Goal: Task Accomplishment & Management: Manage account settings

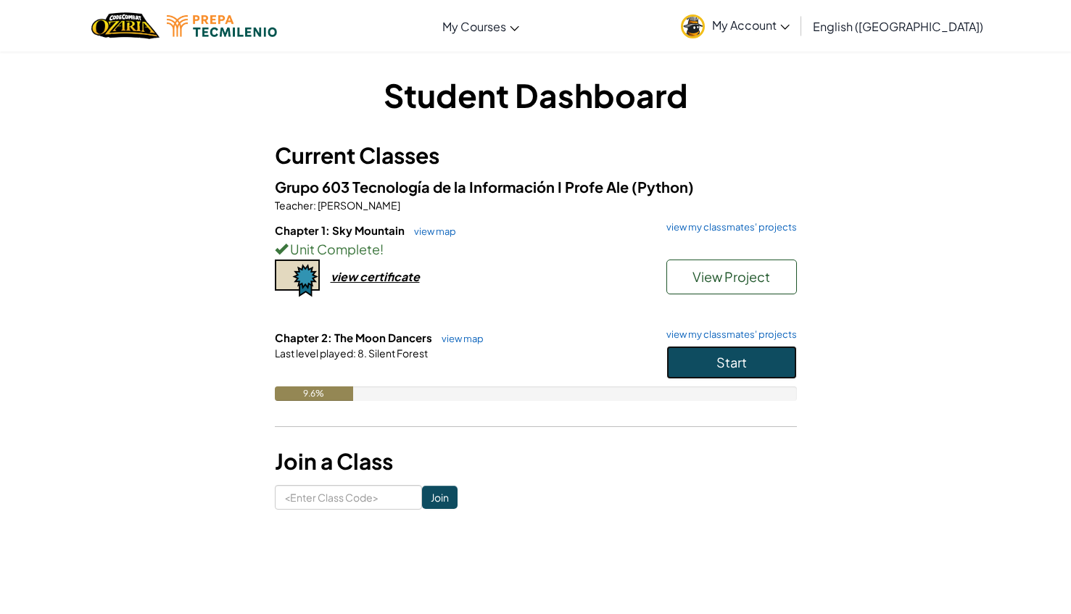
click at [710, 348] on button "Start" at bounding box center [731, 362] width 131 height 33
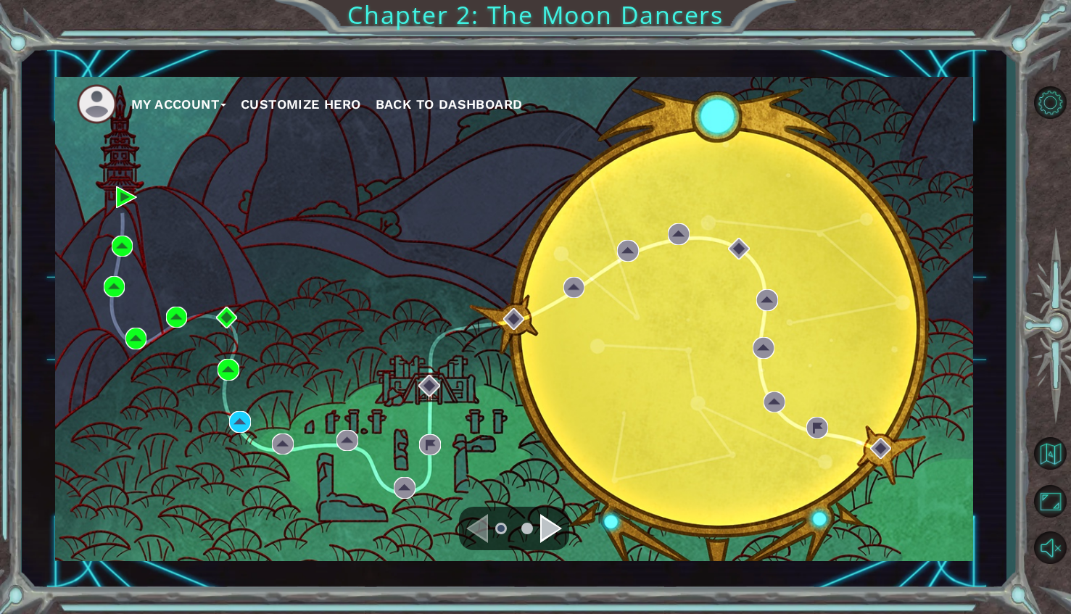
click at [550, 524] on div "Navigate to the next page" at bounding box center [551, 528] width 22 height 29
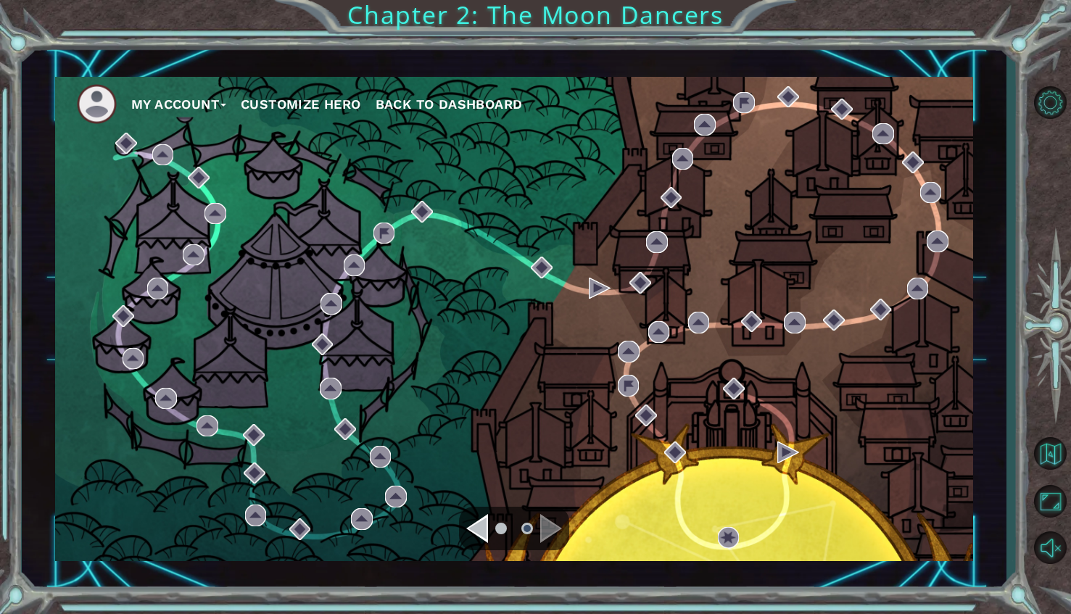
click at [475, 526] on div "Navigate to the previous page" at bounding box center [477, 528] width 22 height 29
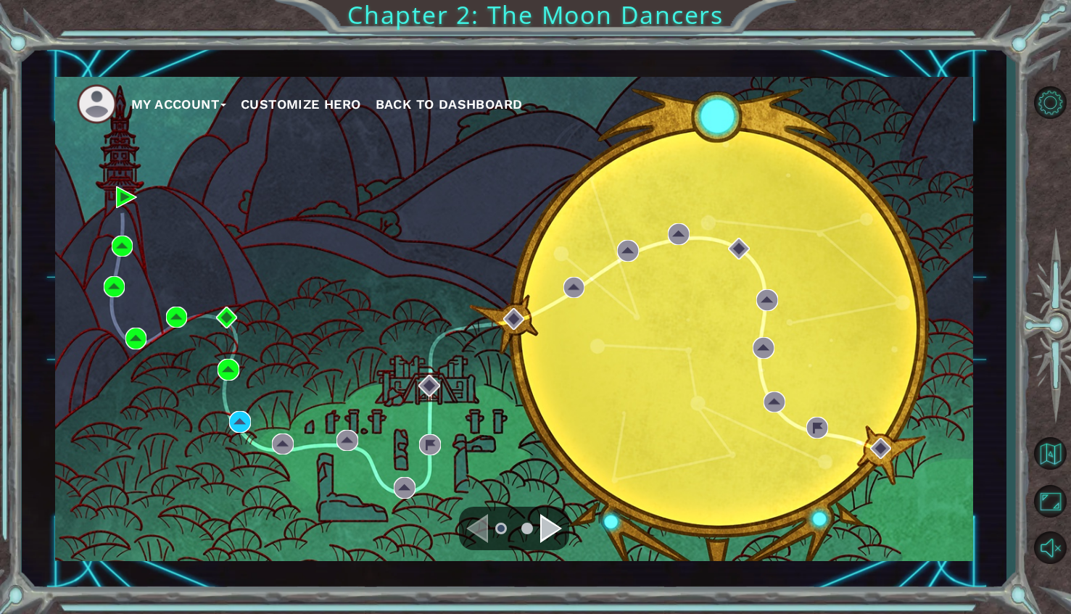
click at [685, 249] on div "My Account Customize Hero Back to Dashboard" at bounding box center [514, 319] width 918 height 484
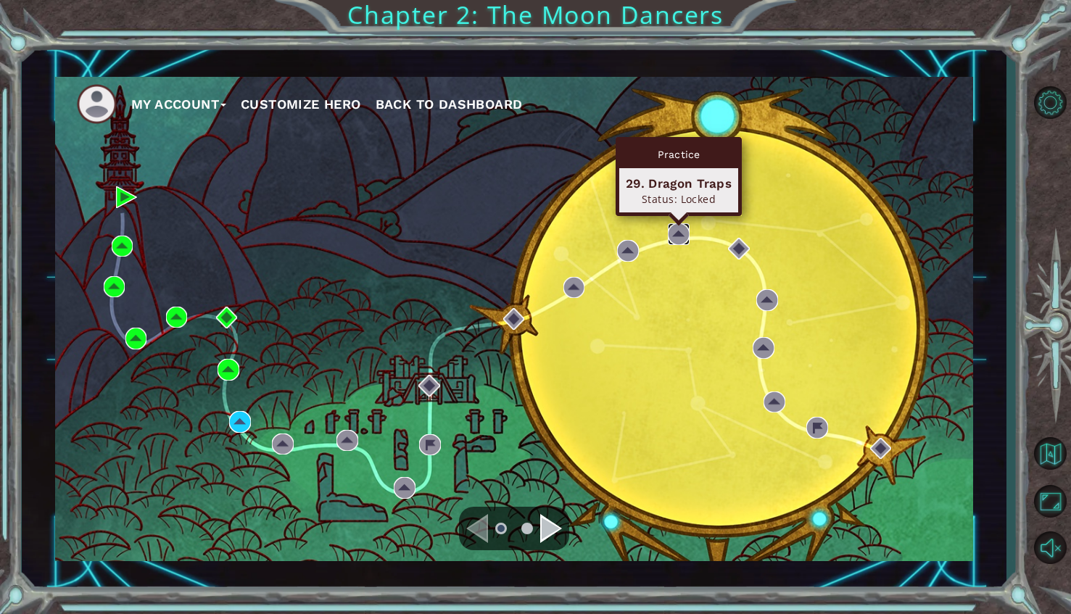
click at [682, 239] on img at bounding box center [679, 234] width 22 height 22
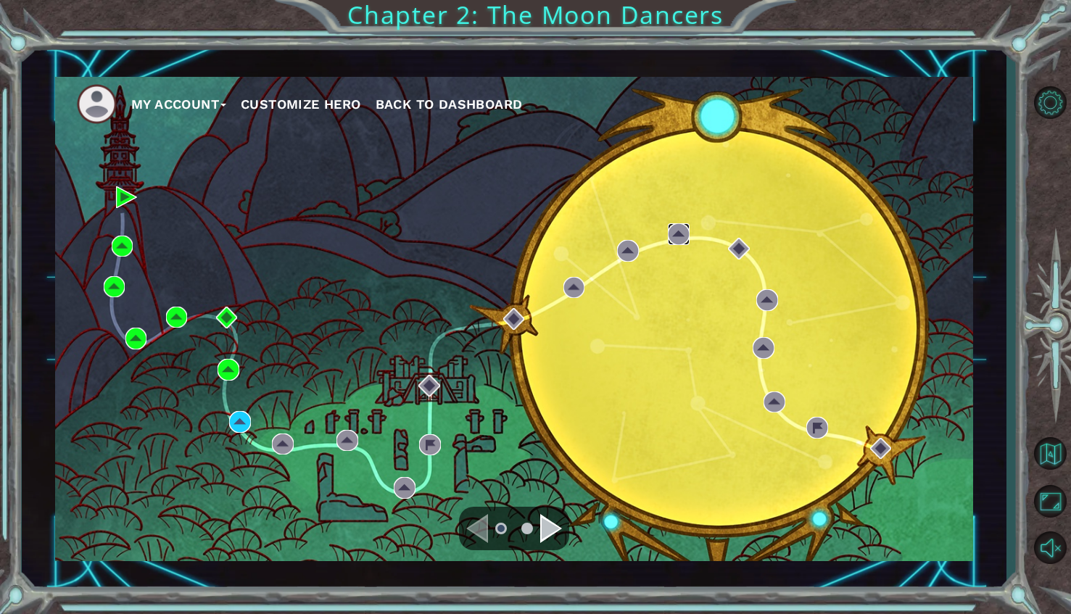
click at [674, 226] on img at bounding box center [679, 234] width 22 height 22
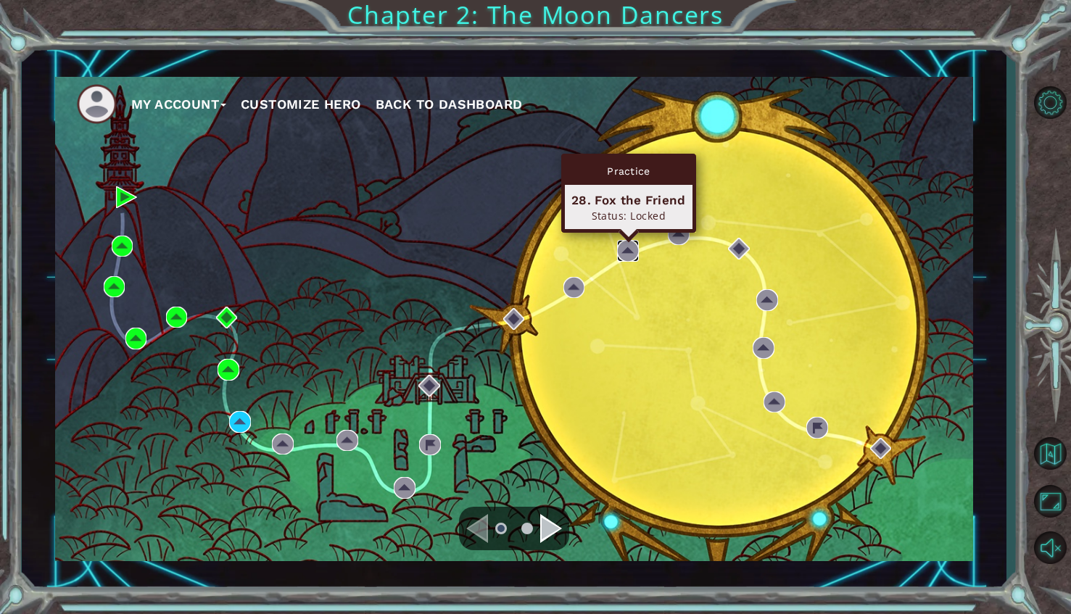
click at [617, 255] on img at bounding box center [628, 251] width 22 height 22
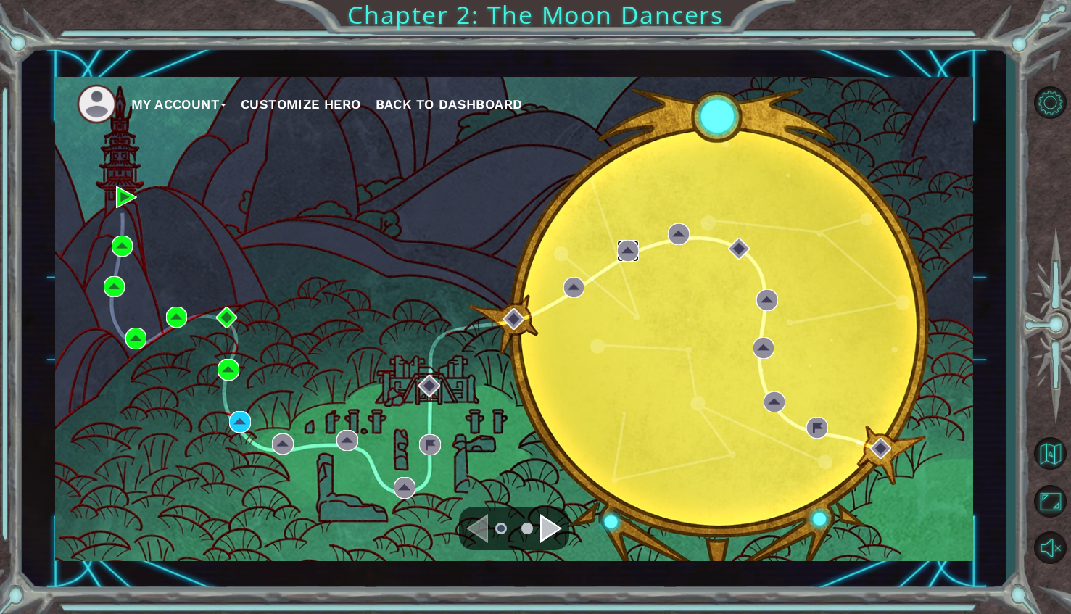
click at [621, 255] on img at bounding box center [628, 251] width 22 height 22
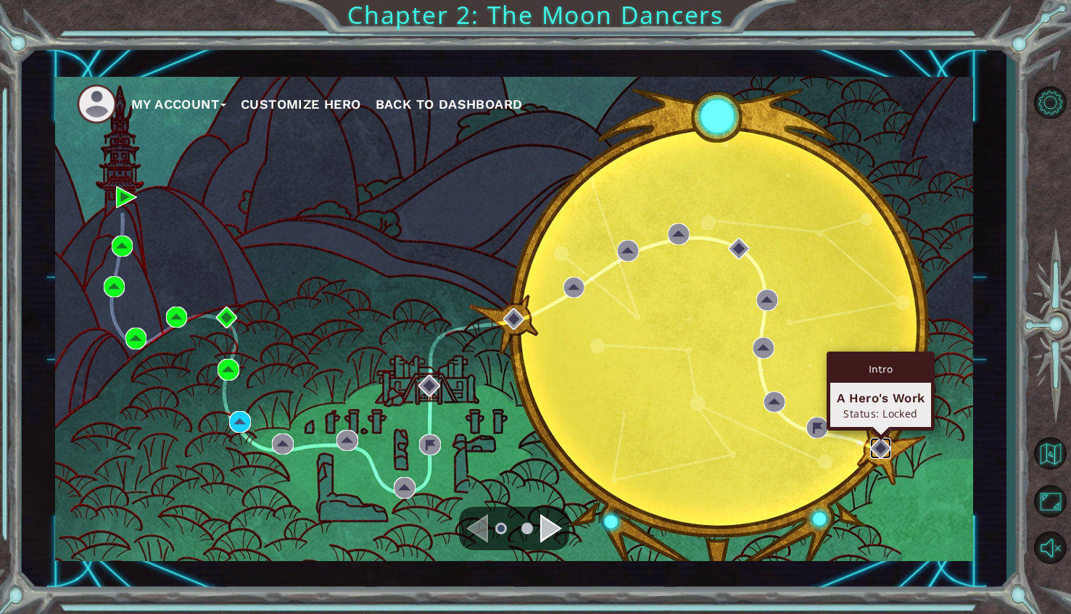
click at [872, 448] on img at bounding box center [881, 449] width 22 height 22
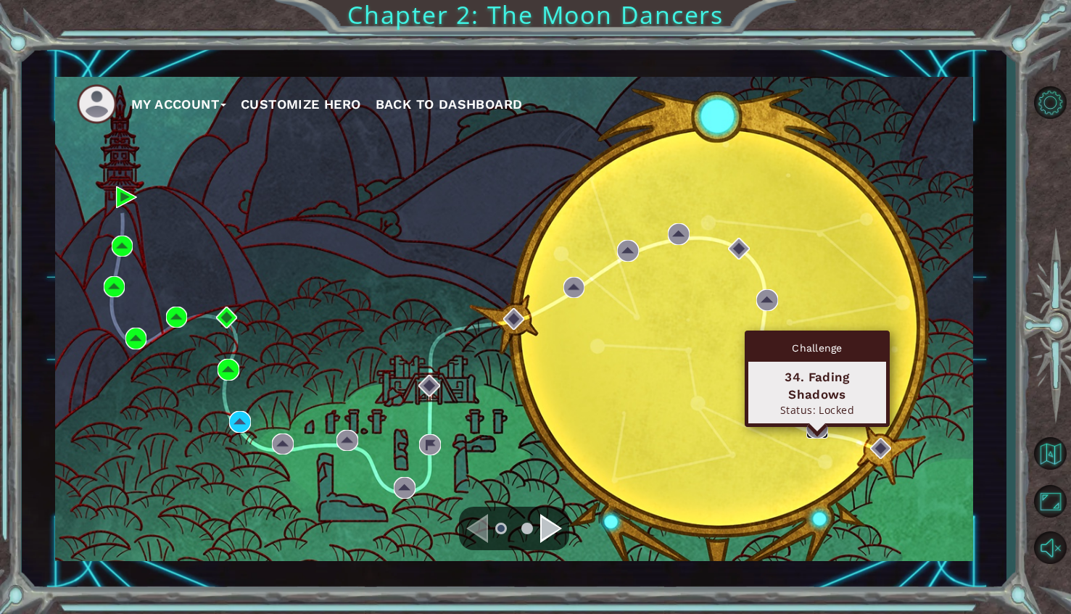
click at [825, 429] on img at bounding box center [817, 428] width 22 height 22
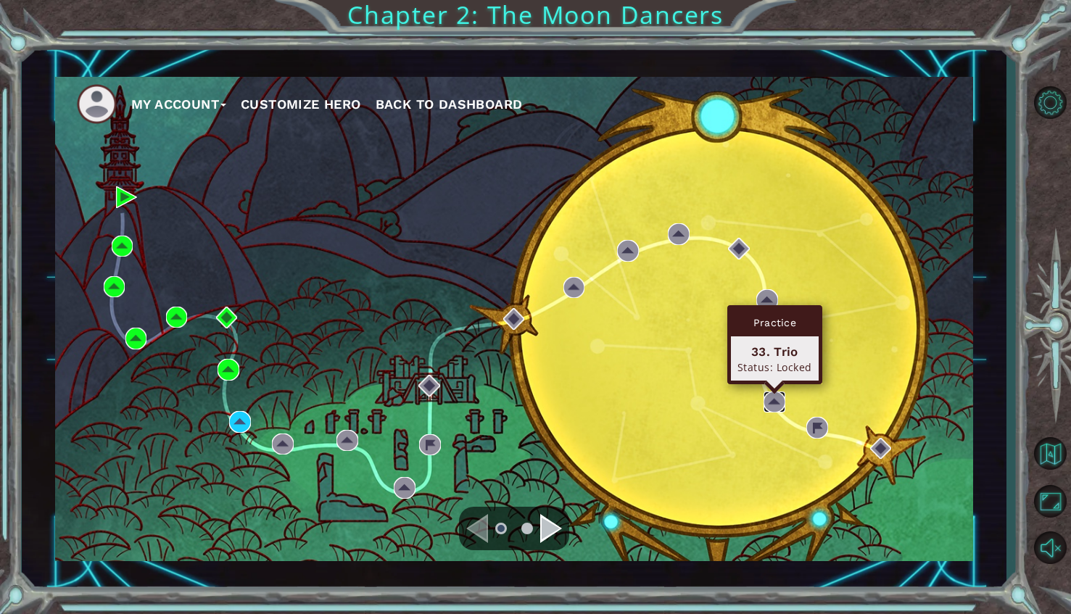
click at [780, 404] on img at bounding box center [775, 403] width 22 height 22
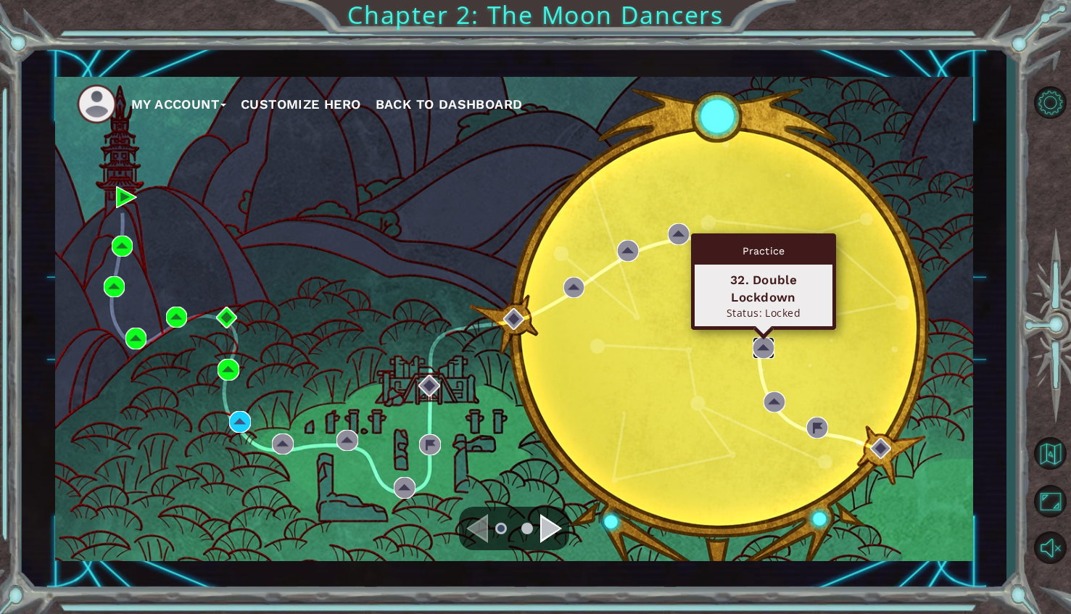
click at [763, 350] on img at bounding box center [764, 348] width 22 height 22
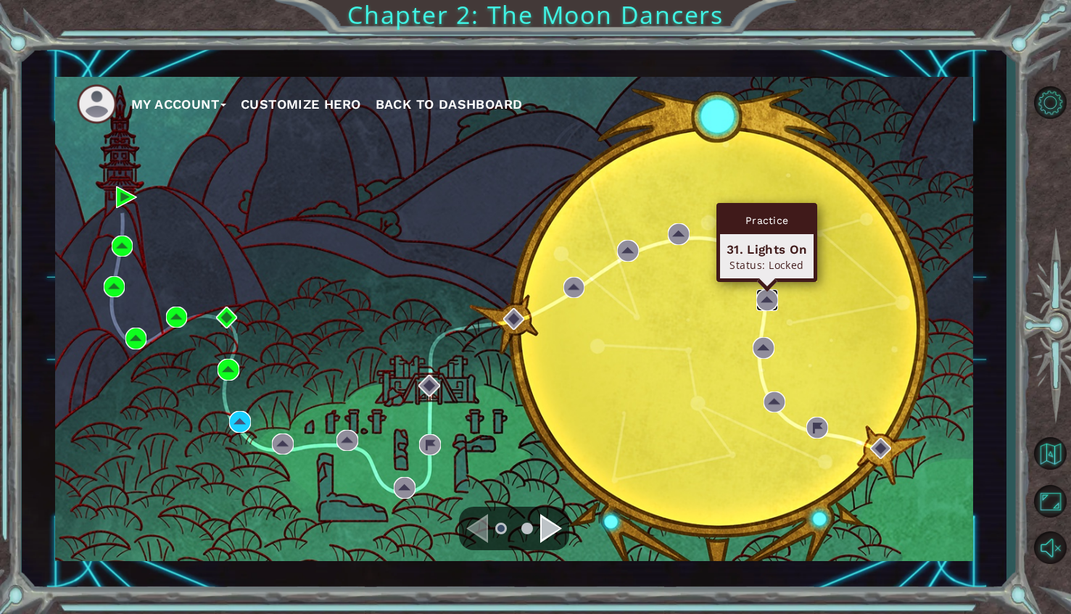
click at [768, 298] on img at bounding box center [767, 300] width 22 height 22
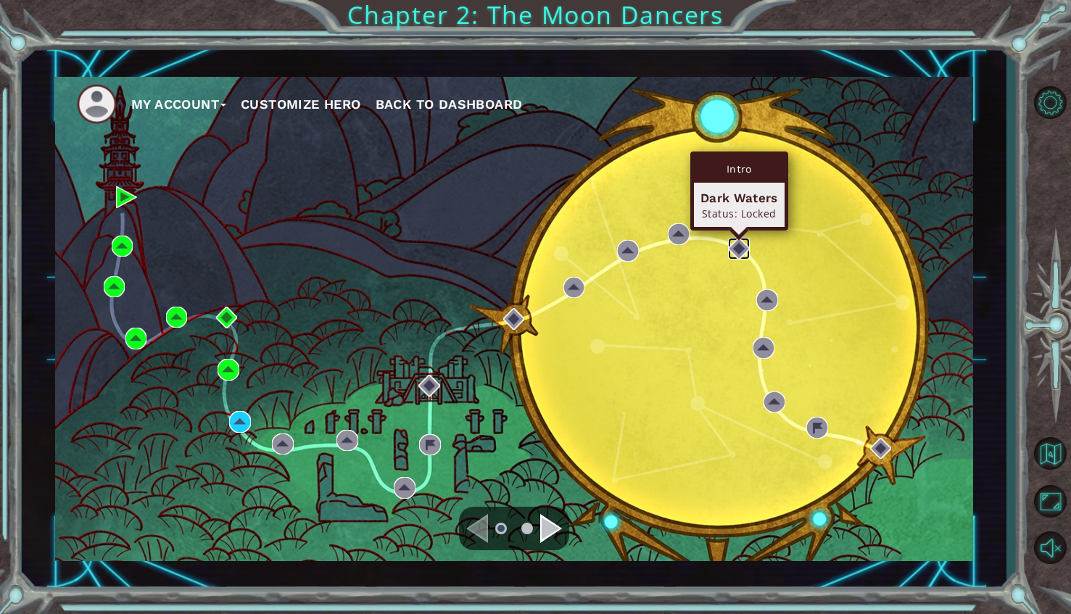
click at [733, 252] on img at bounding box center [739, 249] width 22 height 22
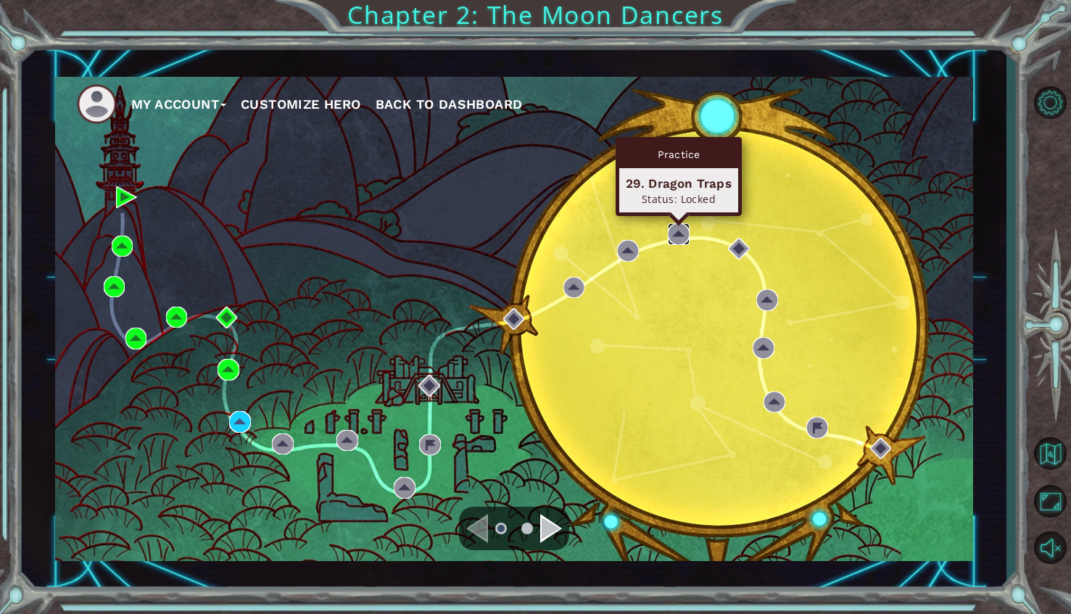
click at [684, 236] on img at bounding box center [679, 234] width 22 height 22
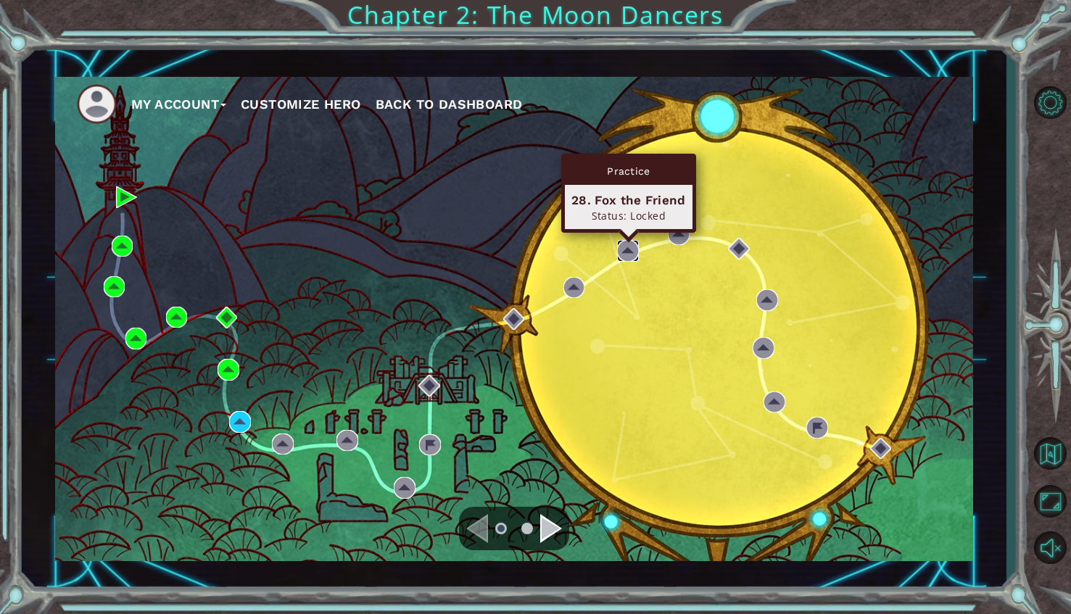
click at [634, 250] on img at bounding box center [628, 251] width 22 height 22
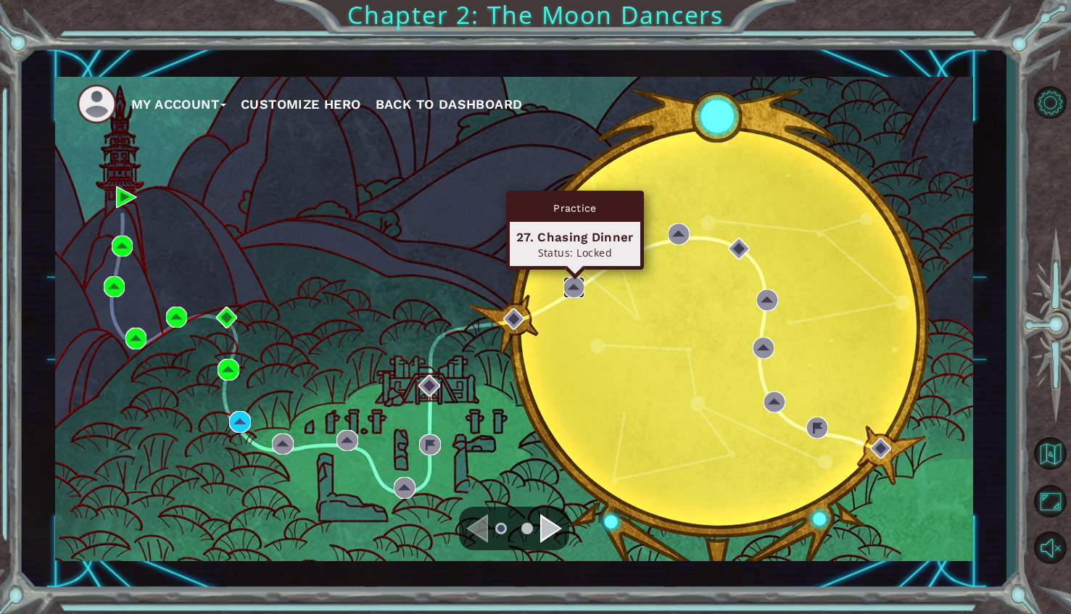
click at [573, 284] on img at bounding box center [574, 288] width 22 height 22
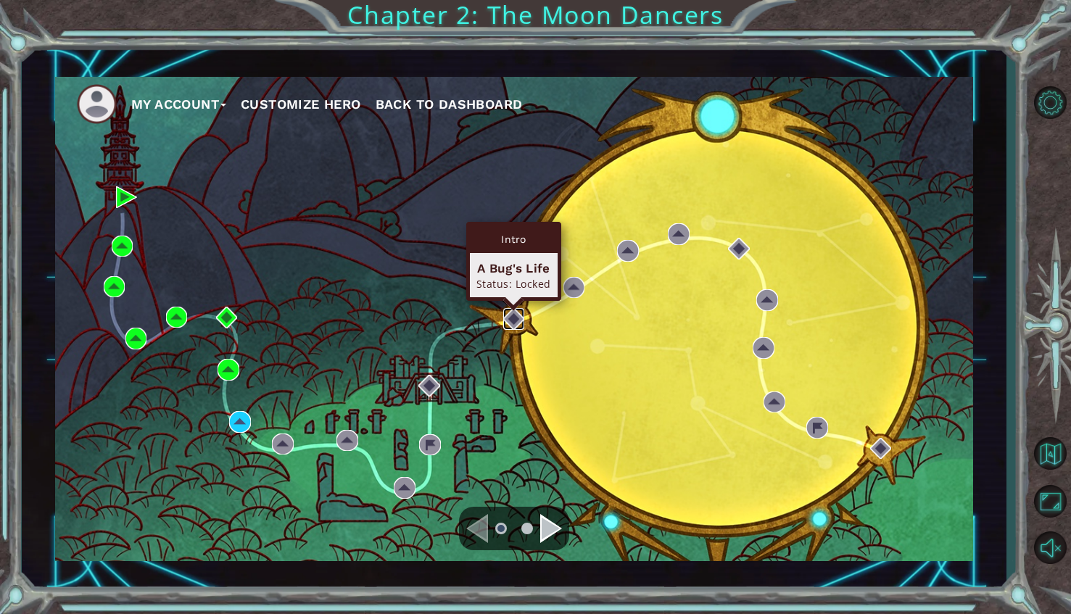
click at [511, 327] on img at bounding box center [514, 319] width 22 height 22
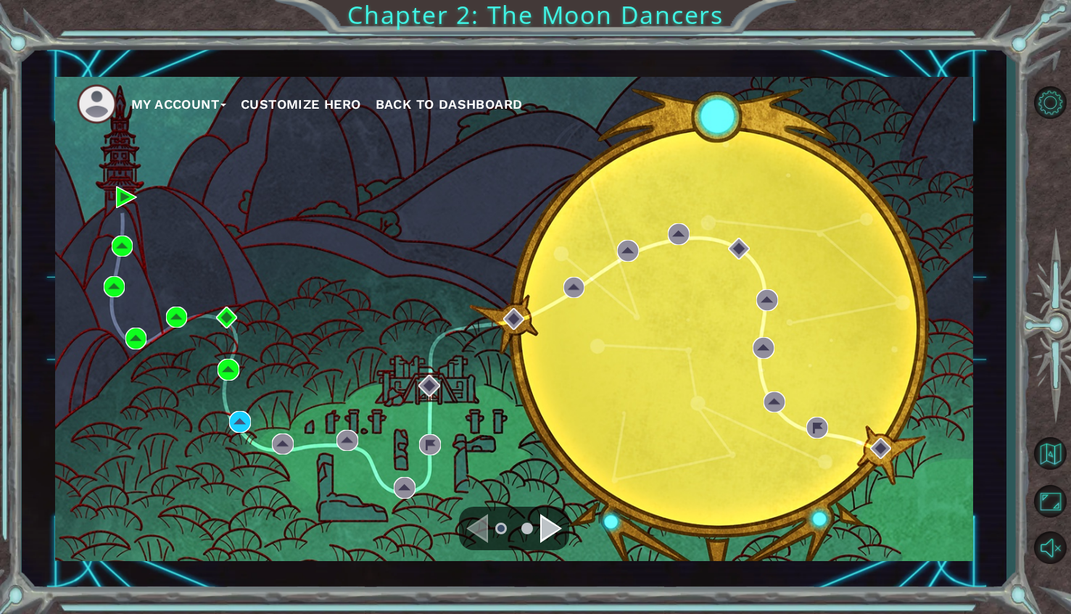
click at [479, 526] on div "Navigate to the previous page" at bounding box center [477, 528] width 22 height 29
click at [1043, 465] on button "Back to Map" at bounding box center [1050, 453] width 42 height 42
click at [1053, 508] on button "Maximize Browser" at bounding box center [1050, 501] width 42 height 42
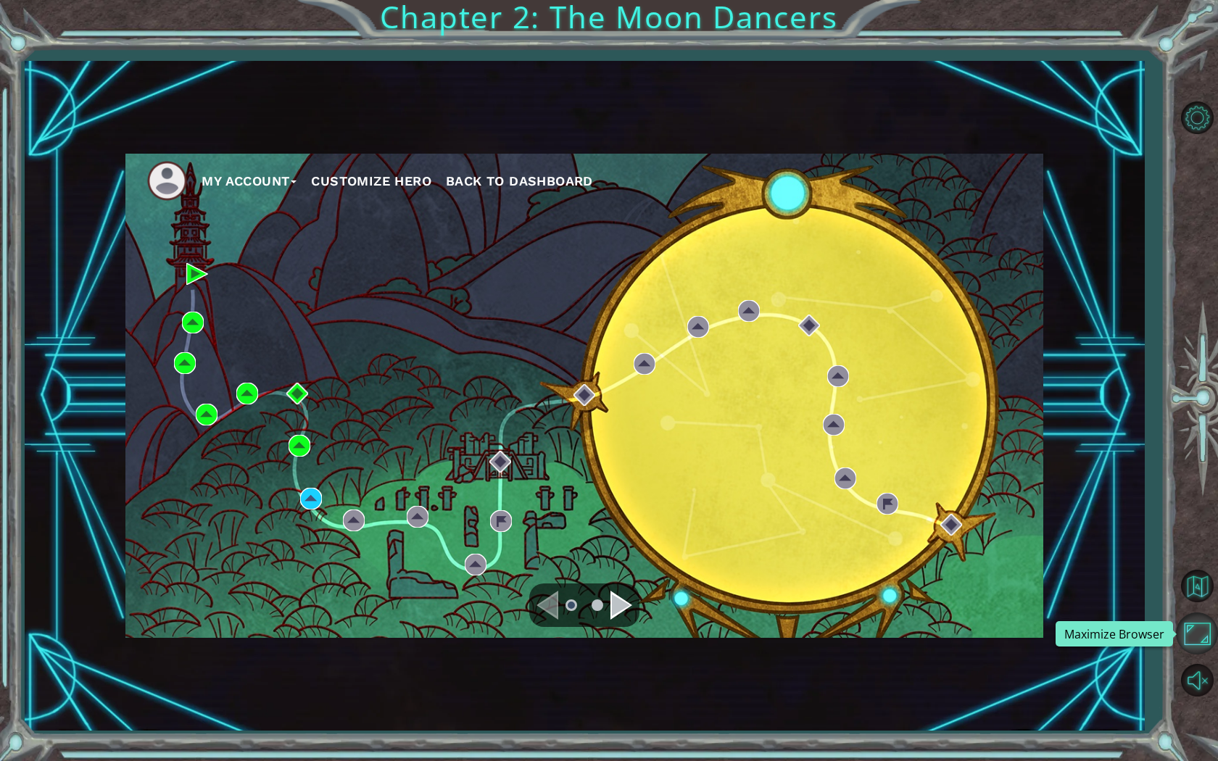
click at [1070, 613] on button "Maximize Browser" at bounding box center [1197, 634] width 42 height 42
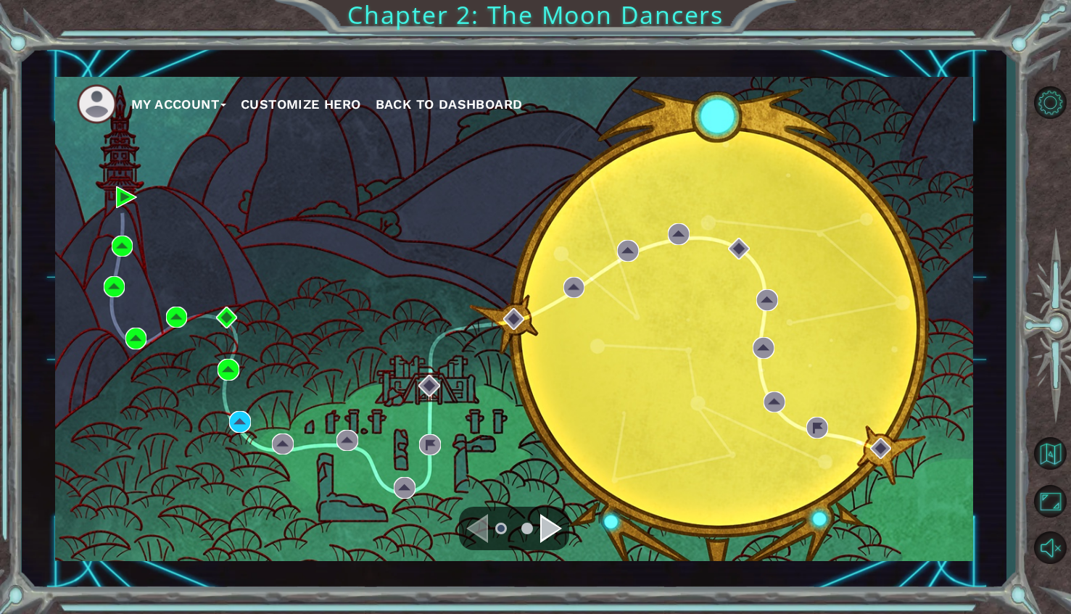
click at [428, 104] on span "Back to Dashboard" at bounding box center [449, 103] width 147 height 15
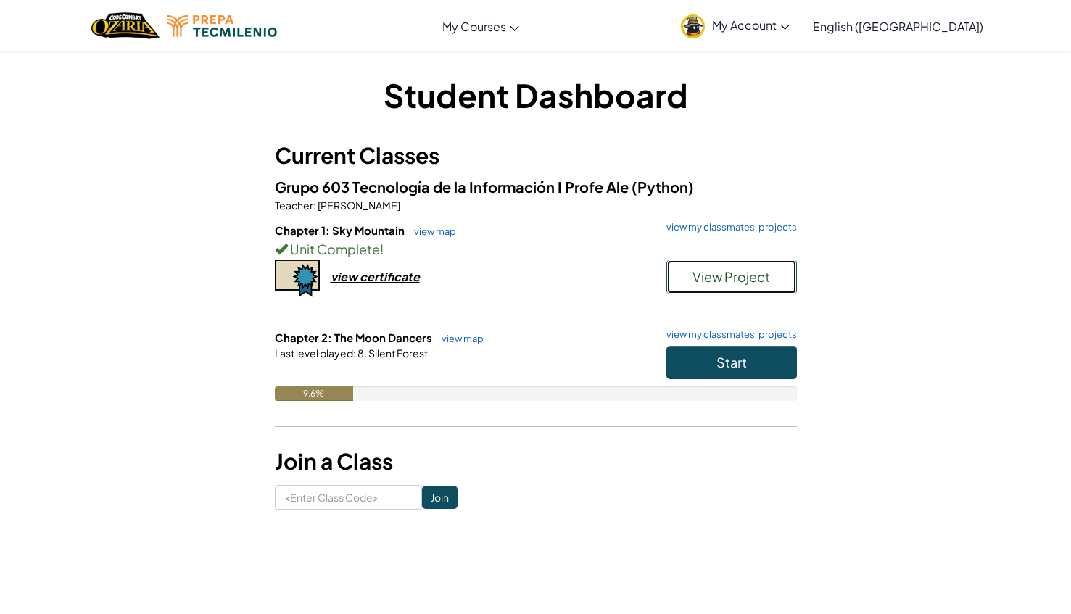
click at [755, 284] on span "View Project" at bounding box center [731, 276] width 78 height 17
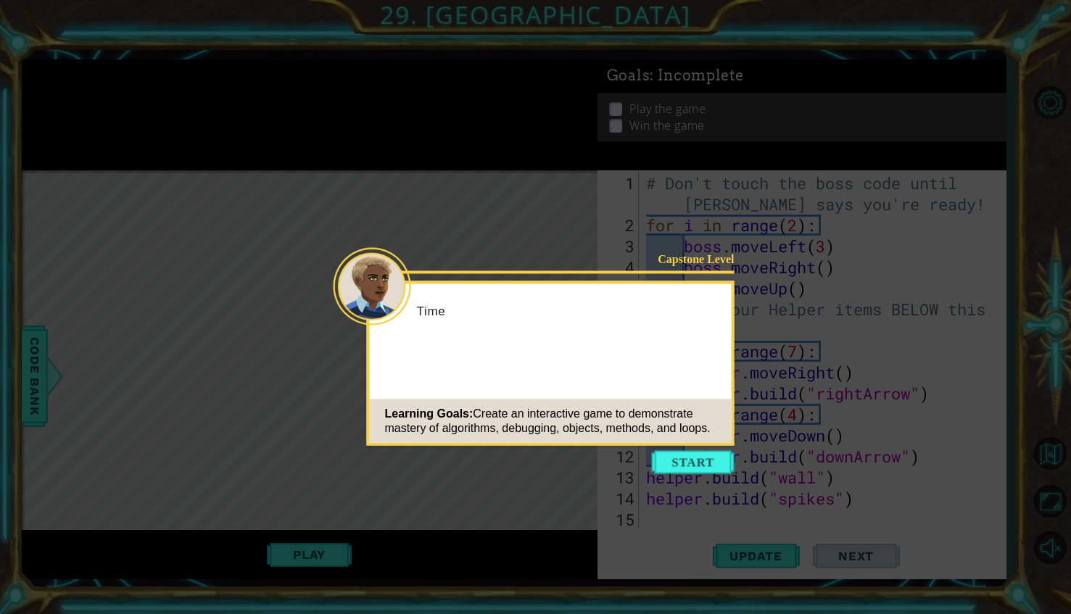
scroll to position [21, 0]
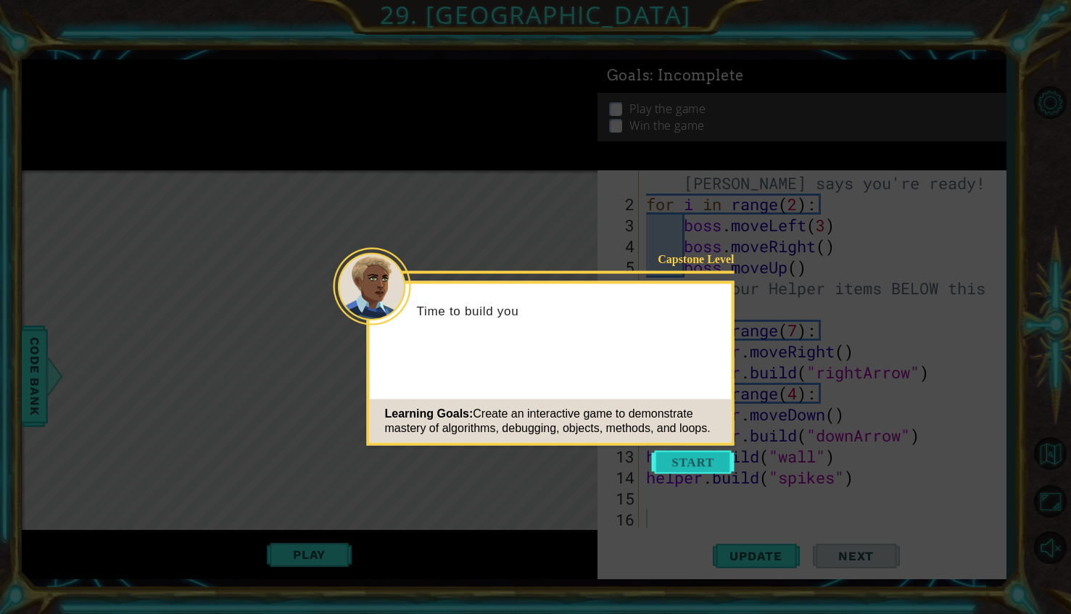
click at [685, 471] on button "Start" at bounding box center [693, 462] width 83 height 23
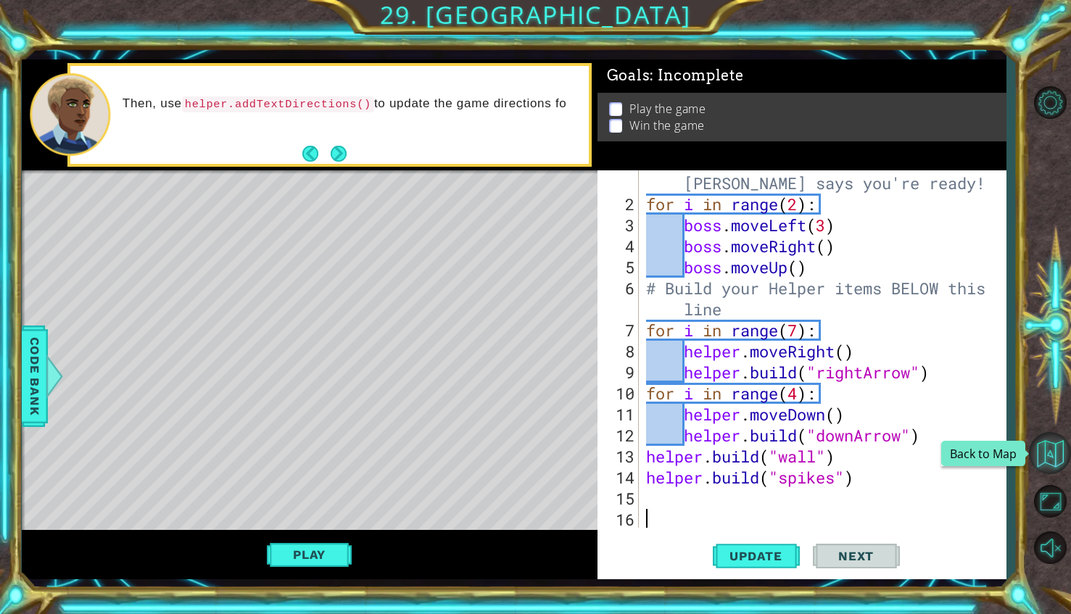
click at [1057, 467] on button "Back to Map" at bounding box center [1050, 453] width 42 height 42
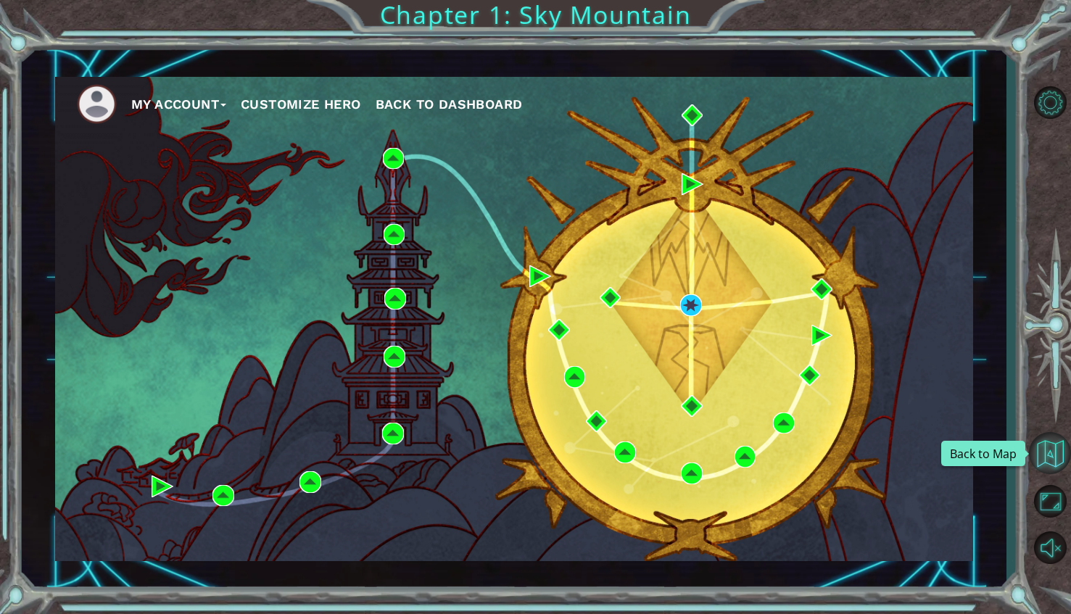
click at [1051, 450] on button "Back to Map" at bounding box center [1050, 453] width 42 height 42
click at [479, 123] on ul "My Account Customize Hero Back to Dashboard" at bounding box center [525, 104] width 896 height 40
click at [466, 102] on span "Back to Dashboard" at bounding box center [449, 103] width 147 height 15
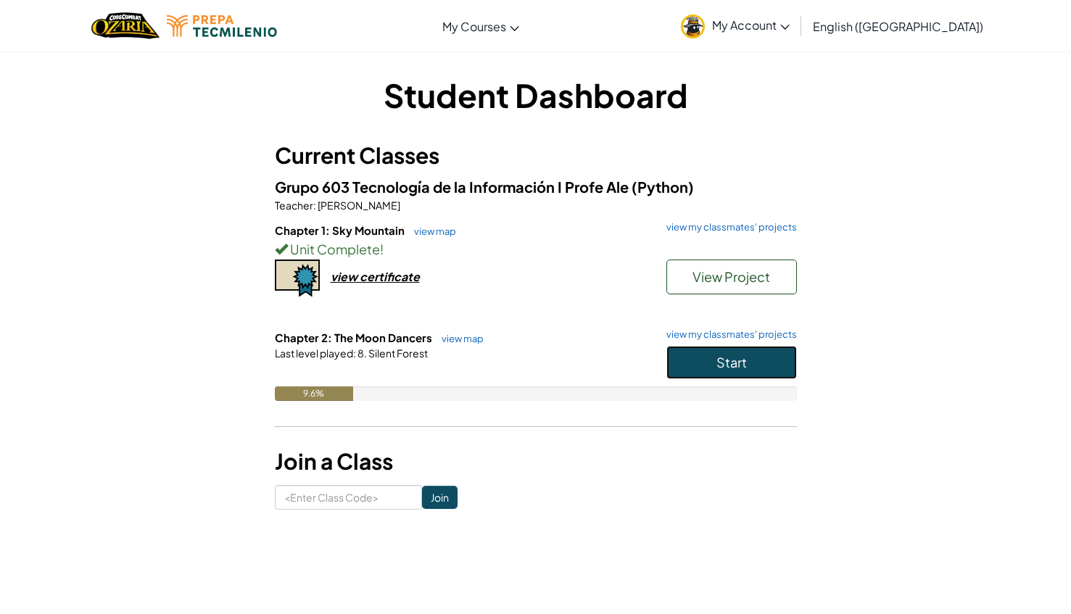
click at [716, 368] on span "Start" at bounding box center [731, 362] width 30 height 17
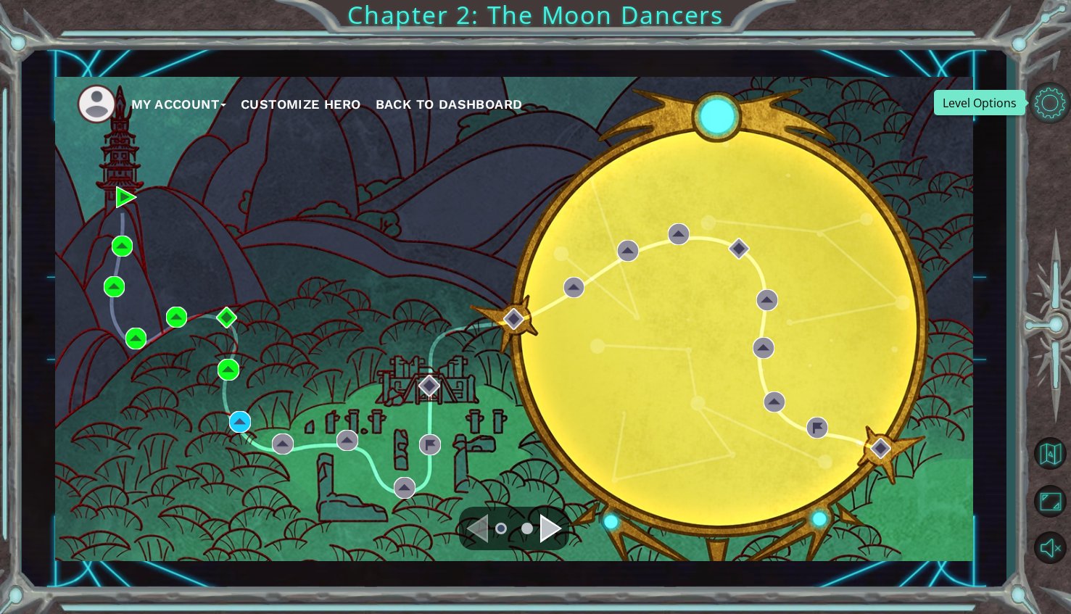
click at [1044, 106] on button "Level Options" at bounding box center [1050, 103] width 42 height 42
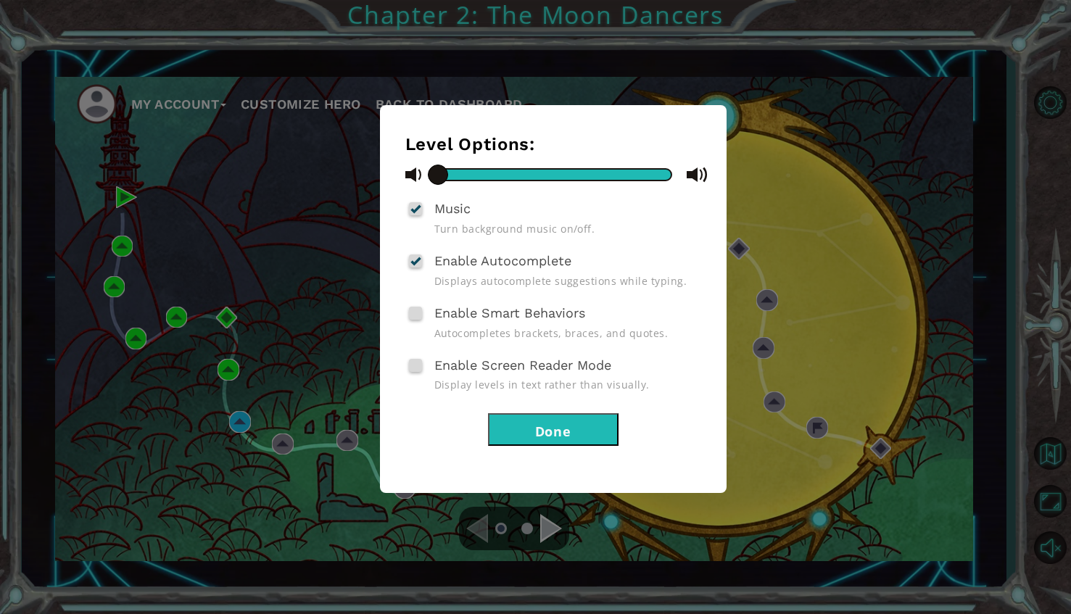
click at [537, 417] on button "Done" at bounding box center [553, 429] width 131 height 33
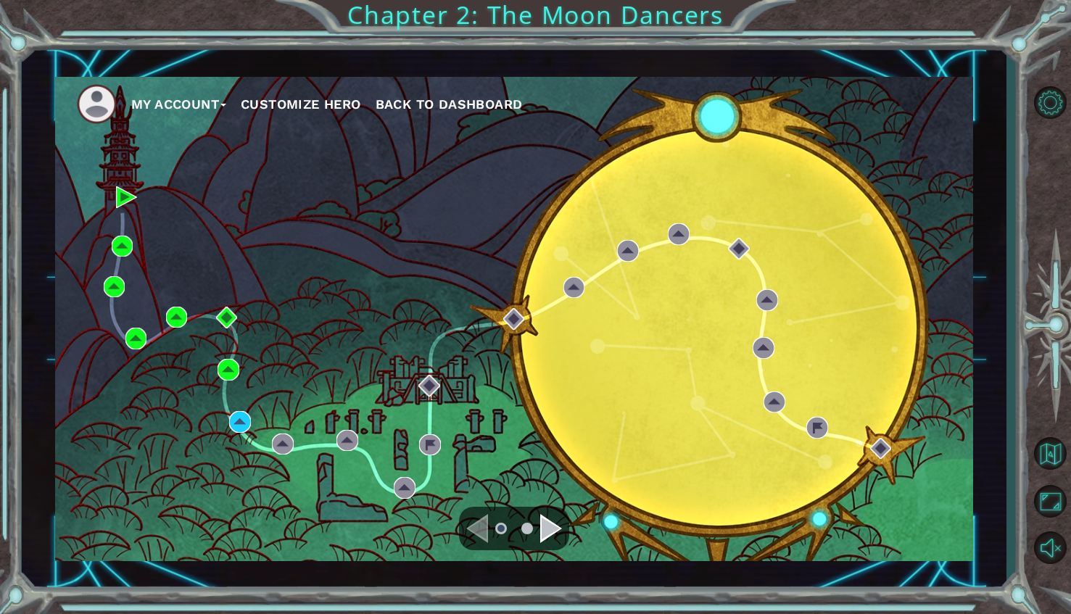
click at [327, 93] on ul "My Account Customize Hero Back to Dashboard" at bounding box center [525, 104] width 896 height 40
click at [331, 104] on button "Customize Hero" at bounding box center [301, 105] width 120 height 22
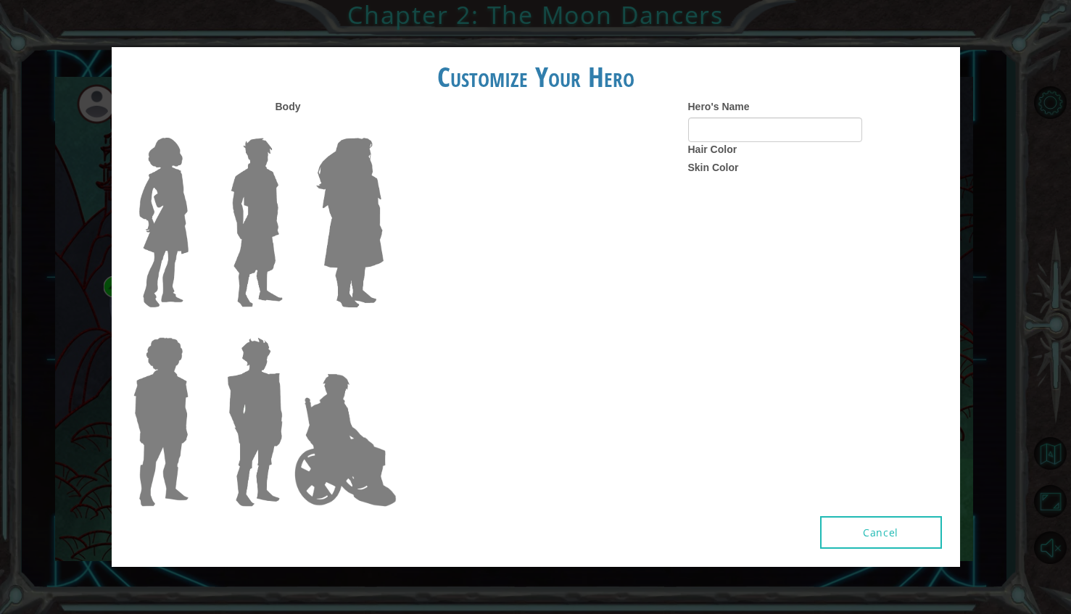
type input "[PERSON_NAME]"
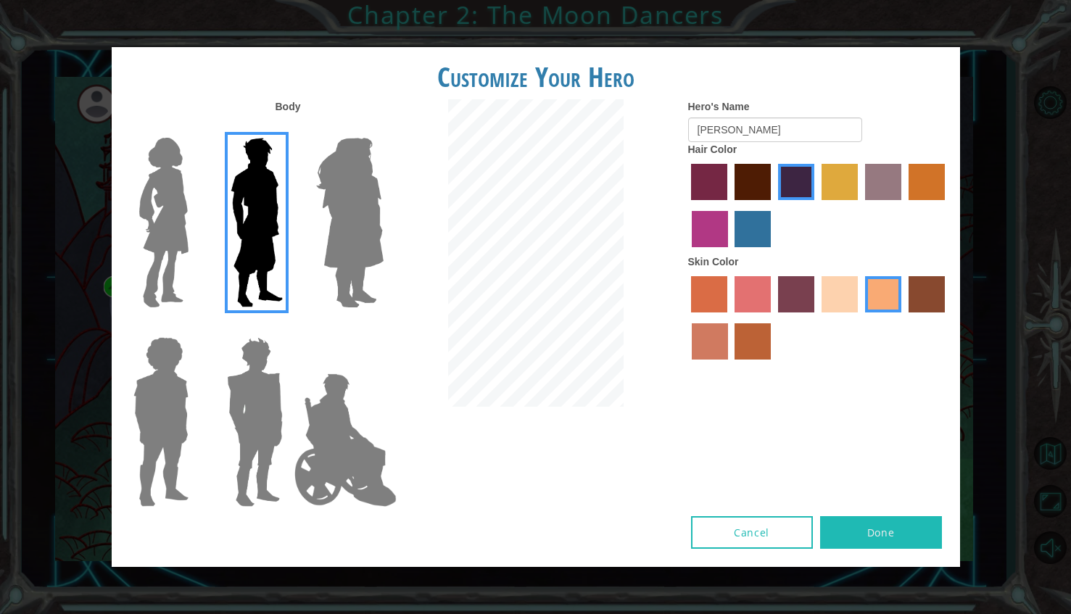
click at [843, 284] on label "sandy beach skin color" at bounding box center [840, 294] width 36 height 36
click at [816, 318] on input "sandy beach skin color" at bounding box center [816, 318] width 0 height 0
click at [301, 403] on img at bounding box center [346, 440] width 114 height 145
click at [383, 328] on input "Hero Jamie" at bounding box center [383, 328] width 0 height 0
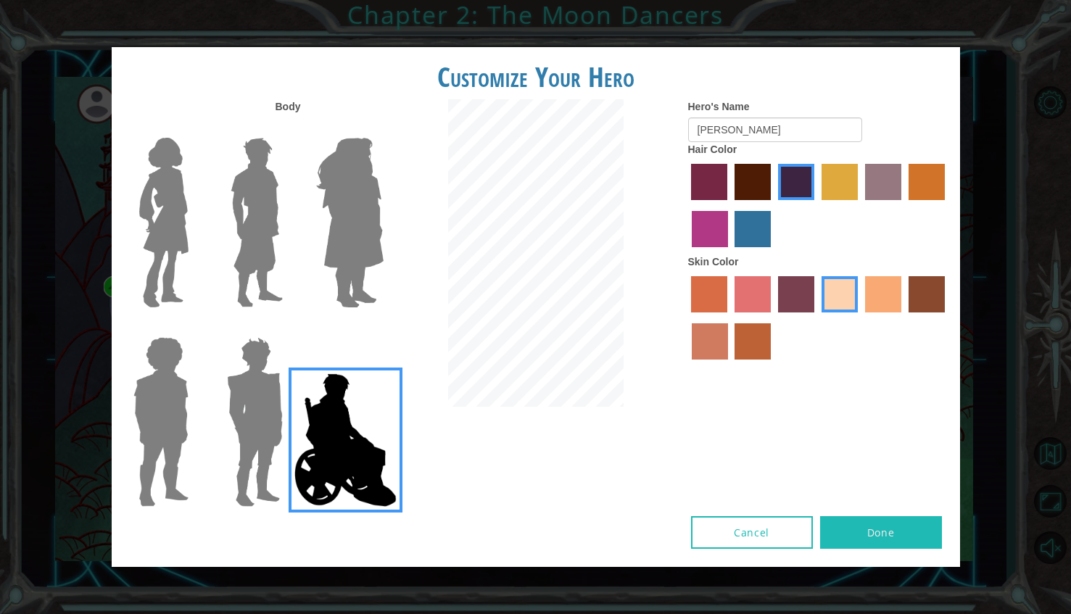
click at [326, 425] on img at bounding box center [346, 440] width 114 height 145
click at [383, 328] on input "Hero Jamie" at bounding box center [383, 328] width 0 height 0
click at [253, 430] on img at bounding box center [254, 421] width 67 height 181
click at [289, 328] on input "Hero Garnet" at bounding box center [289, 328] width 0 height 0
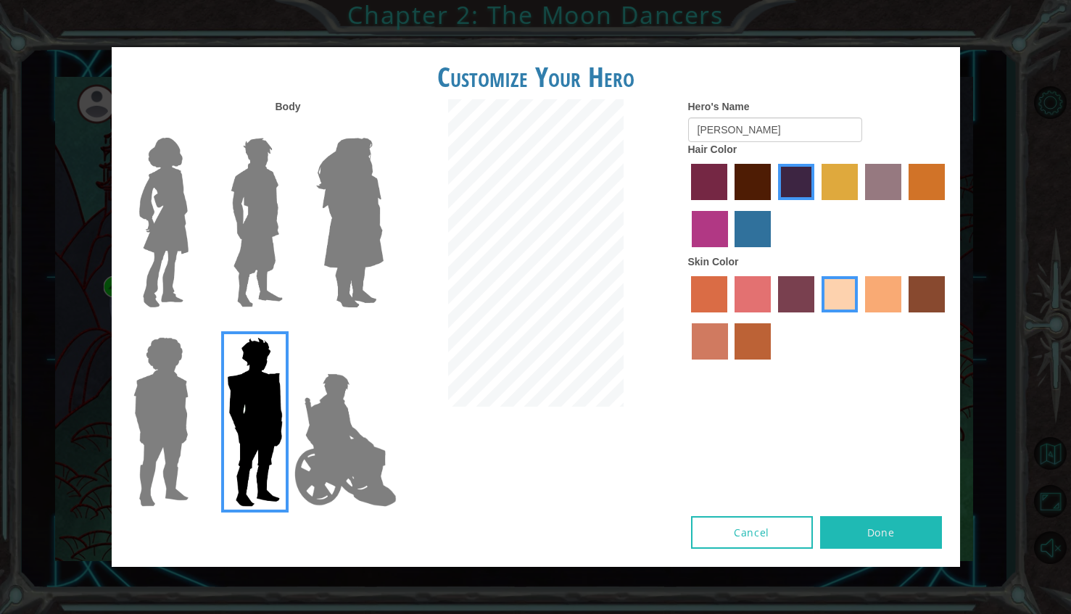
click at [175, 425] on img at bounding box center [161, 421] width 67 height 181
click at [194, 328] on input "Hero Steven" at bounding box center [194, 328] width 0 height 0
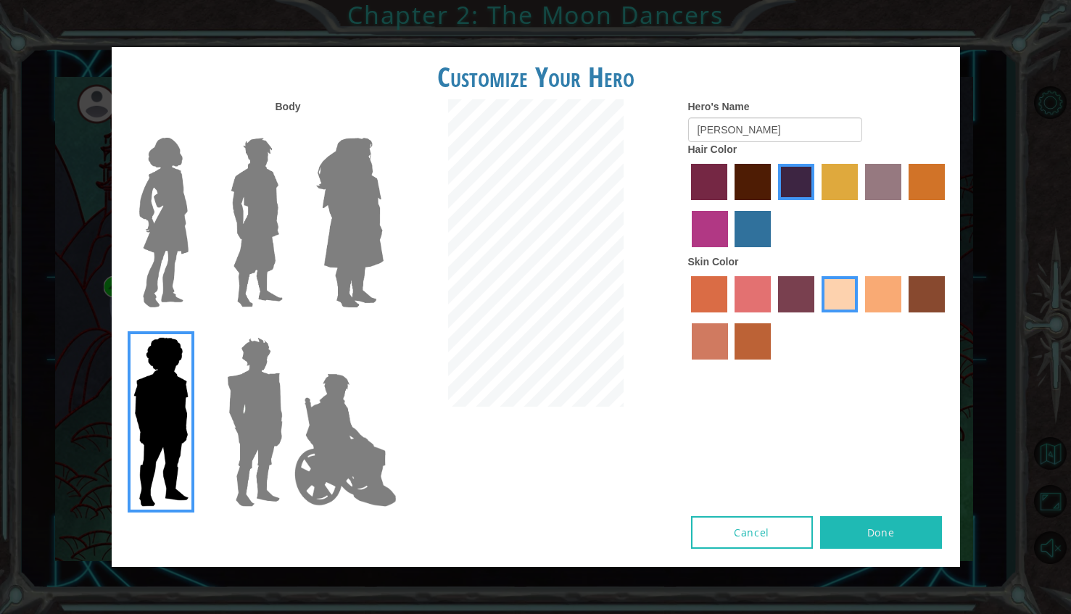
click at [170, 239] on img at bounding box center [163, 222] width 61 height 181
click at [194, 128] on input "Hero Connie" at bounding box center [194, 128] width 0 height 0
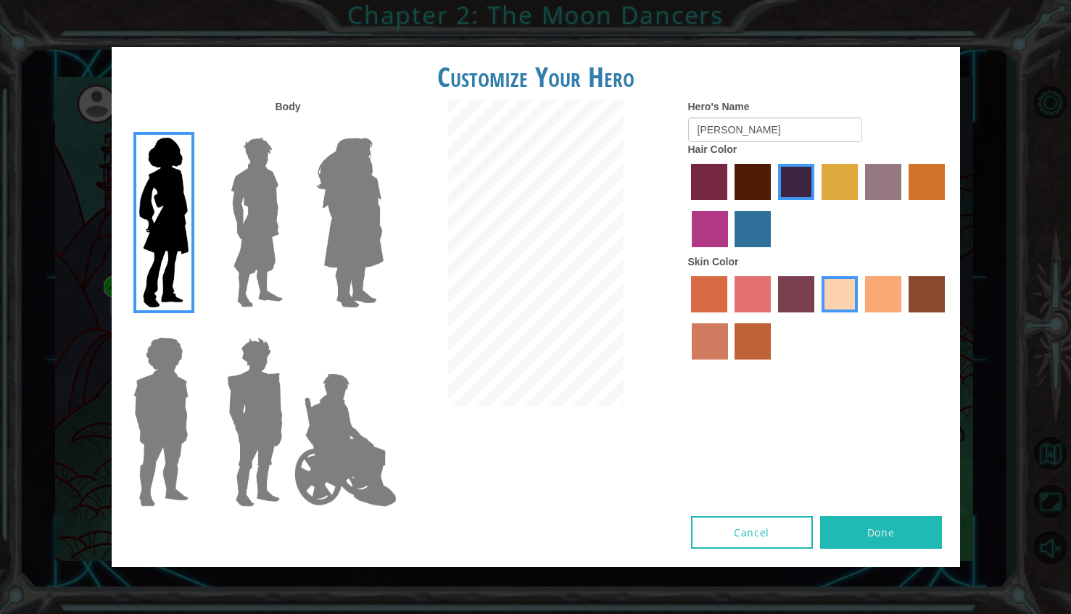
click at [366, 235] on img at bounding box center [349, 222] width 79 height 181
click at [383, 128] on input "Hero Amethyst" at bounding box center [383, 128] width 0 height 0
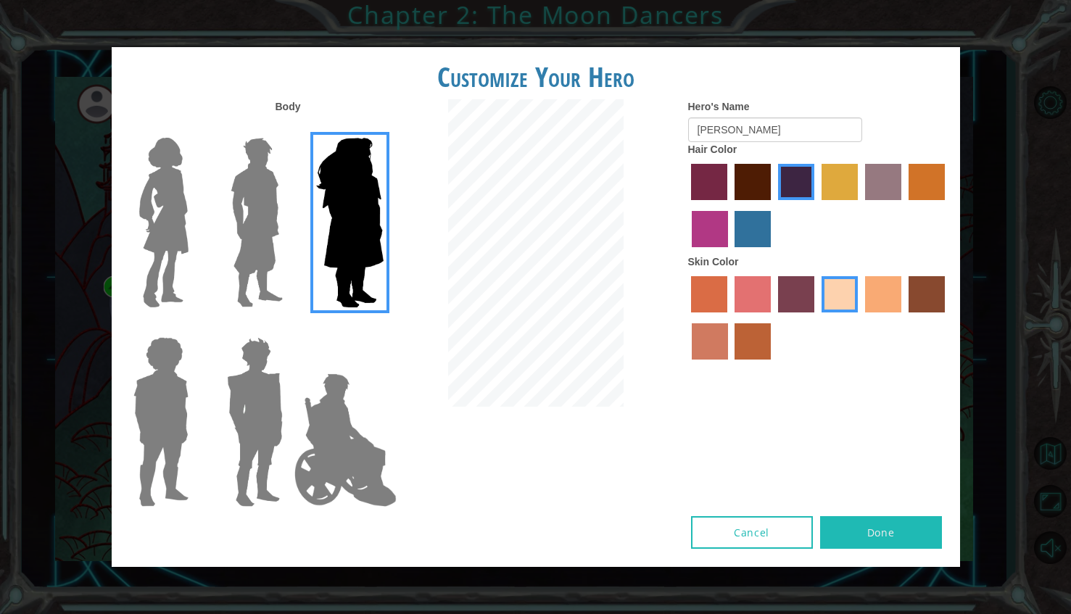
click at [333, 415] on img at bounding box center [346, 440] width 114 height 145
click at [383, 328] on input "Hero Jamie" at bounding box center [383, 328] width 0 height 0
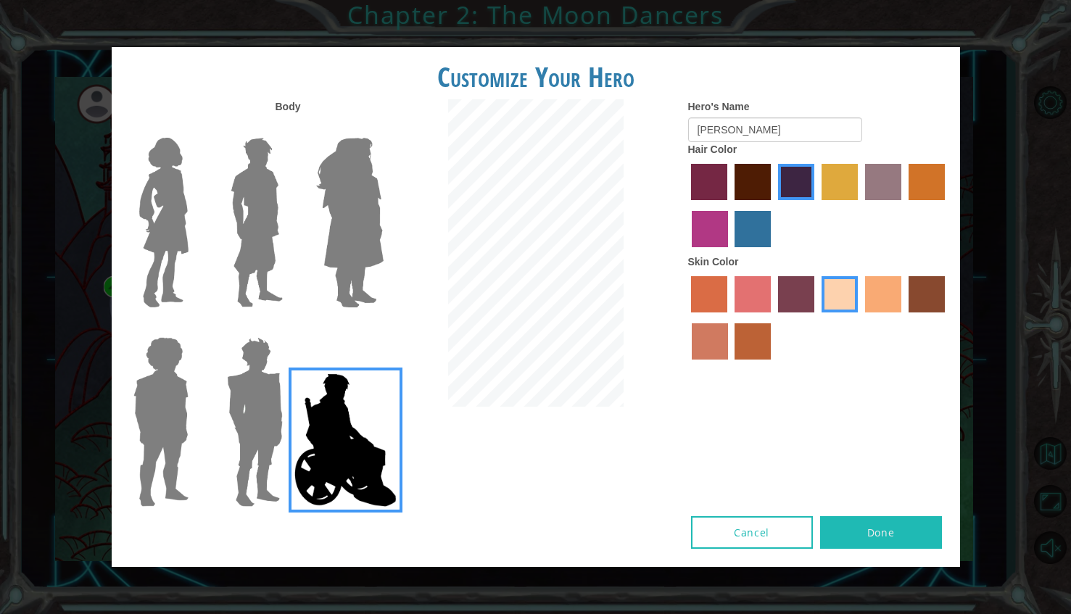
click at [240, 202] on img at bounding box center [257, 222] width 65 height 181
click at [289, 128] on input "Hero Lars" at bounding box center [289, 128] width 0 height 0
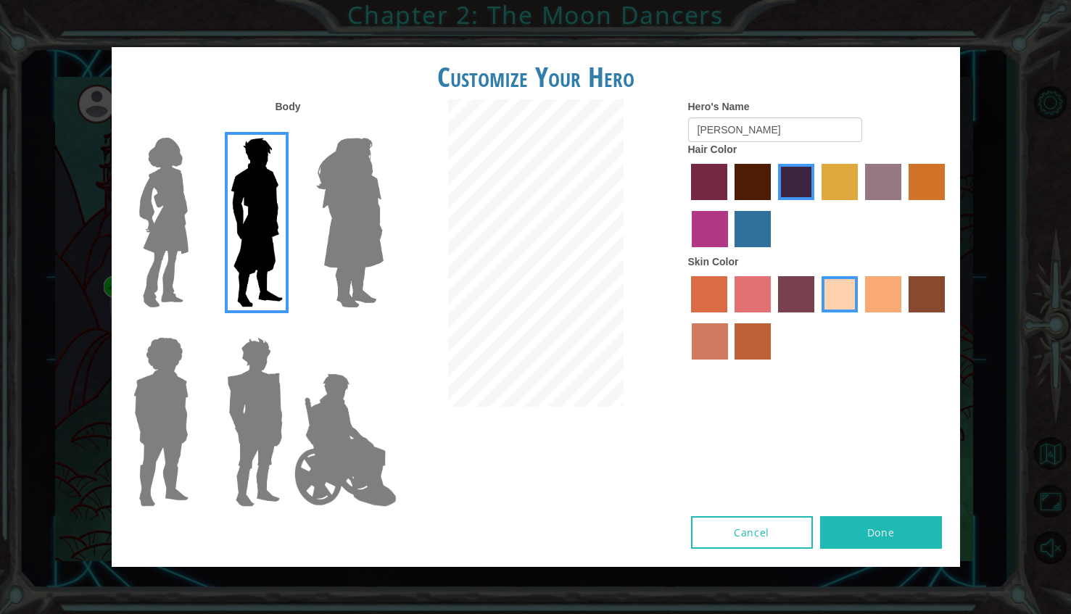
click at [136, 398] on img at bounding box center [161, 421] width 67 height 181
click at [194, 328] on input "Hero Steven" at bounding box center [194, 328] width 0 height 0
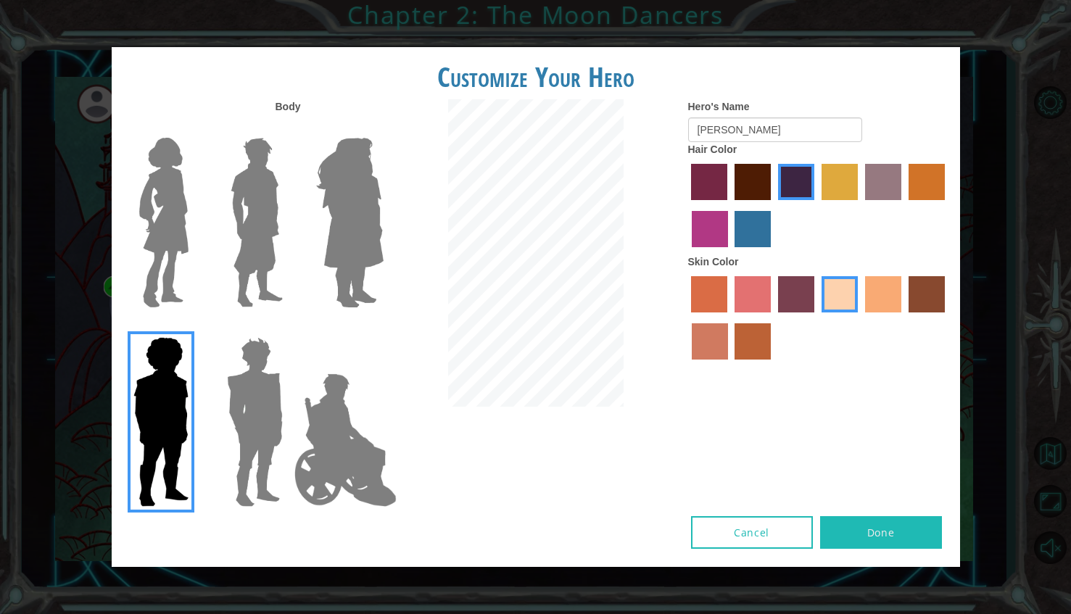
click at [253, 182] on img at bounding box center [257, 222] width 65 height 181
click at [289, 128] on input "Hero Lars" at bounding box center [289, 128] width 0 height 0
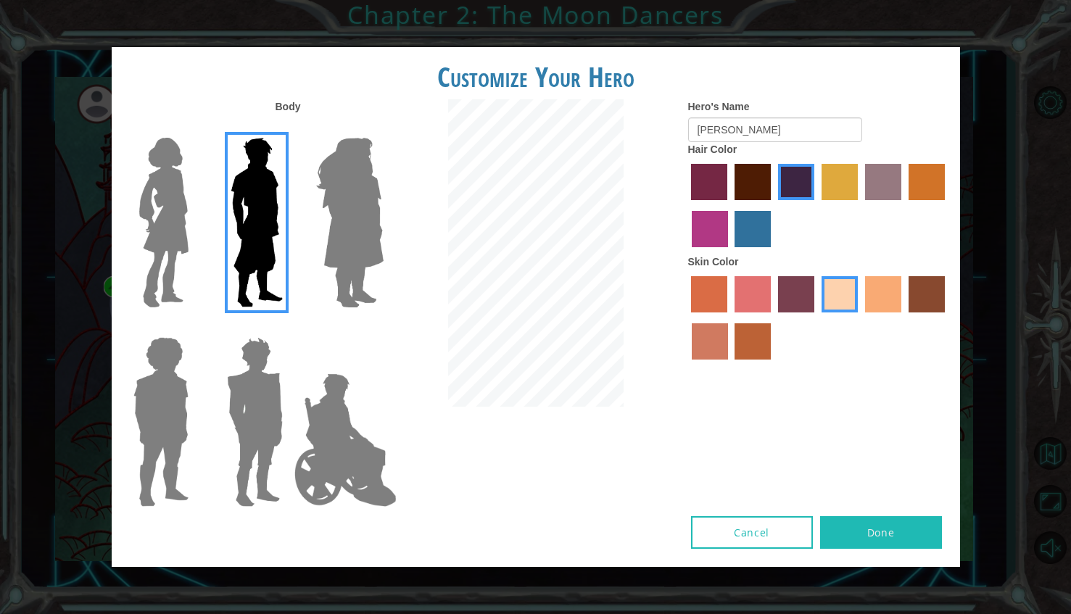
click at [877, 508] on div "Body Hero's Name [PERSON_NAME] Hair Color Skin Color" at bounding box center [536, 307] width 848 height 417
click at [738, 217] on label "lachmara hair color" at bounding box center [753, 229] width 36 height 36
click at [730, 252] on input "lachmara hair color" at bounding box center [730, 252] width 0 height 0
click at [719, 231] on label "medium red violet hair color" at bounding box center [710, 229] width 36 height 36
click at [947, 205] on input "medium red violet hair color" at bounding box center [947, 205] width 0 height 0
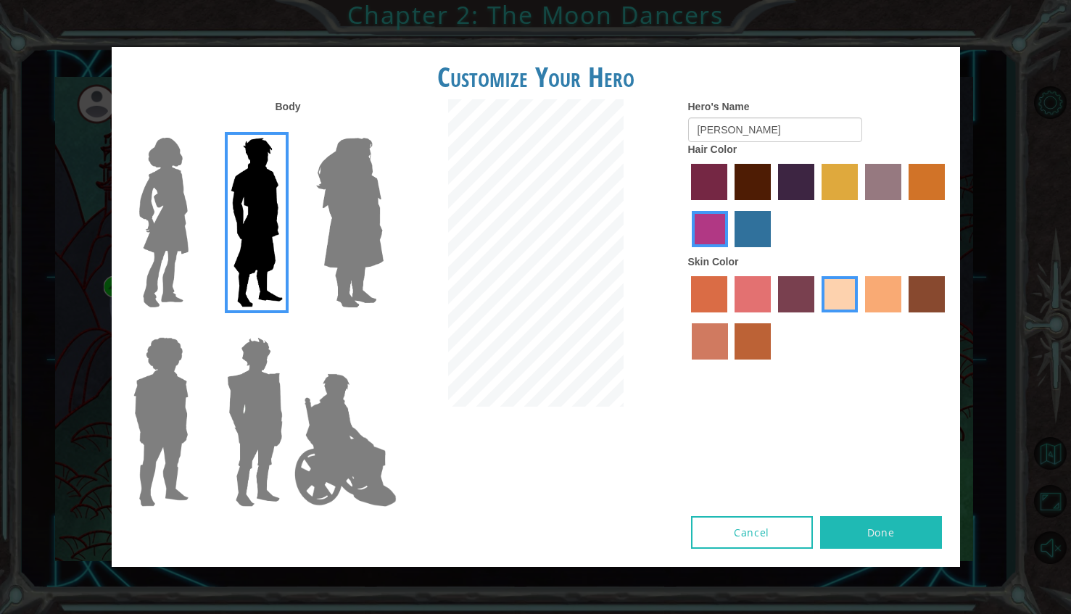
click at [847, 197] on label "tulip tree hair color" at bounding box center [840, 182] width 36 height 36
click at [816, 205] on input "tulip tree hair color" at bounding box center [816, 205] width 0 height 0
click at [931, 200] on div at bounding box center [818, 207] width 261 height 94
click at [929, 189] on label "gold drop hair color" at bounding box center [927, 182] width 36 height 36
click at [904, 205] on input "gold drop hair color" at bounding box center [904, 205] width 0 height 0
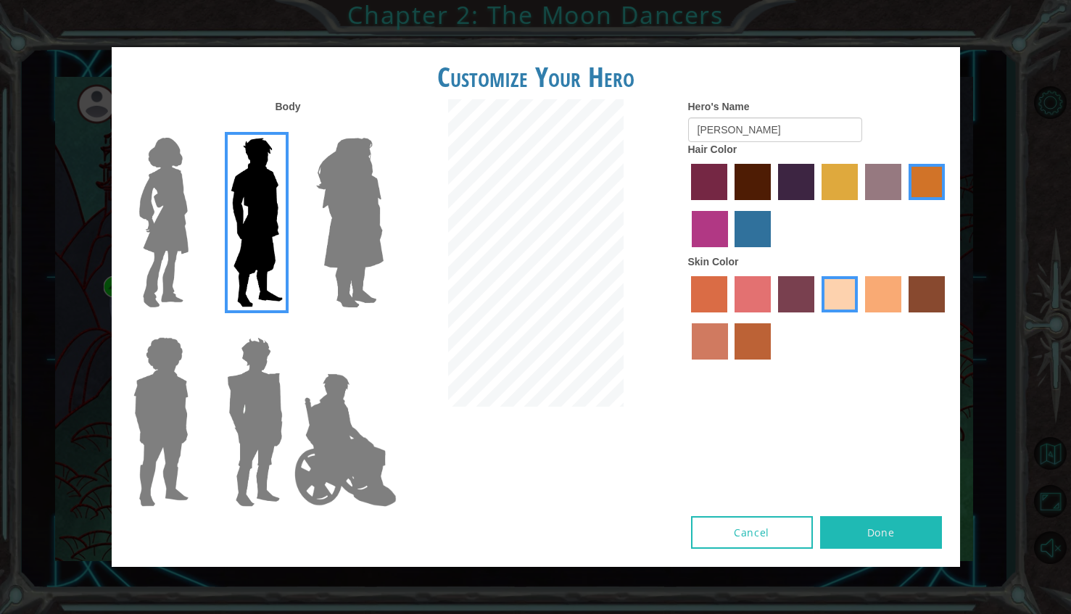
click at [769, 182] on label "maroon hair color" at bounding box center [753, 182] width 36 height 36
click at [729, 205] on input "maroon hair color" at bounding box center [729, 205] width 0 height 0
click at [874, 516] on div "Body Hero's Name [PERSON_NAME] Hair Color Skin Color" at bounding box center [536, 307] width 848 height 417
click at [880, 527] on button "Done" at bounding box center [881, 532] width 122 height 33
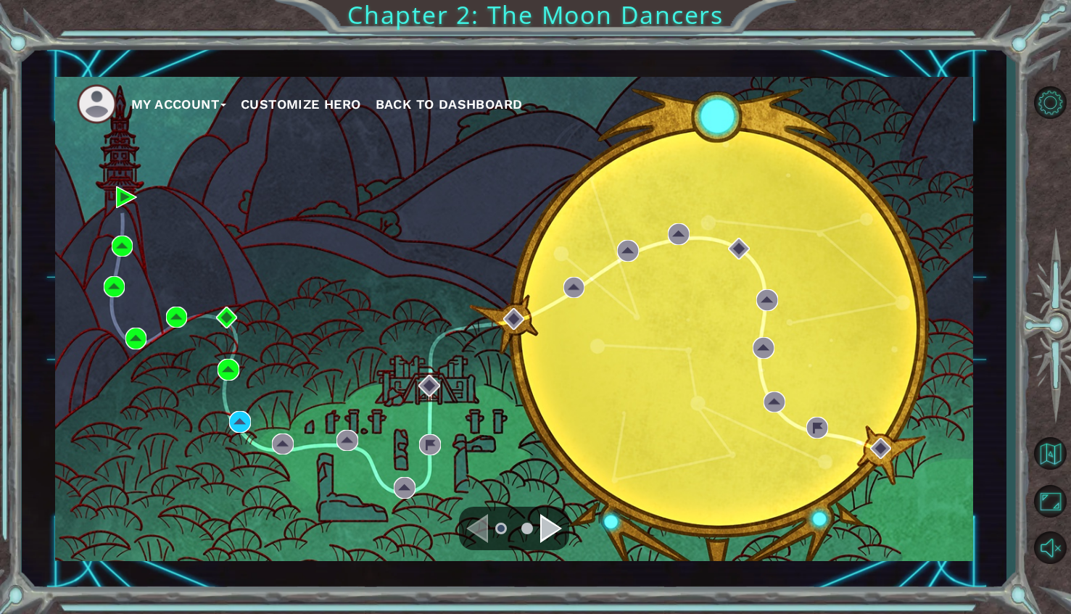
click at [547, 531] on div "Navigate to the next page" at bounding box center [551, 528] width 22 height 29
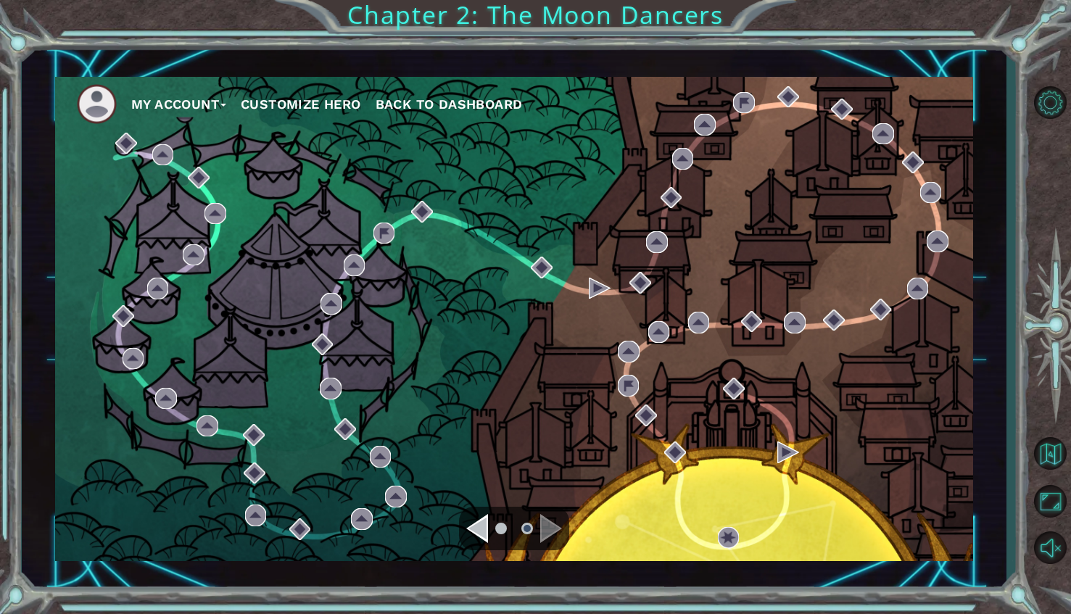
click at [474, 526] on div "Navigate to the previous page" at bounding box center [477, 528] width 22 height 29
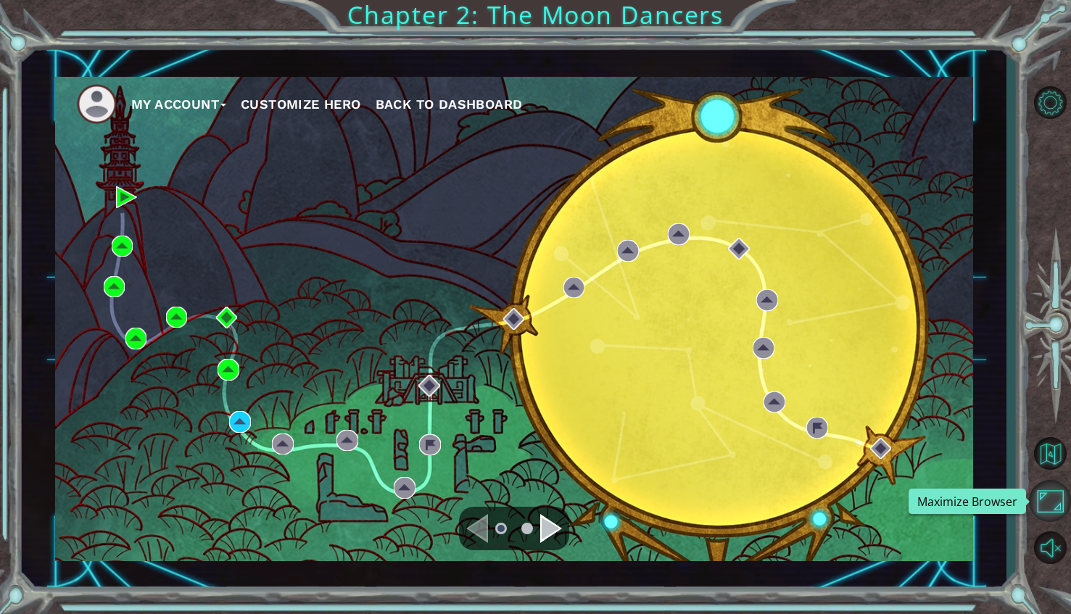
click at [1051, 494] on button "Maximize Browser" at bounding box center [1050, 501] width 42 height 42
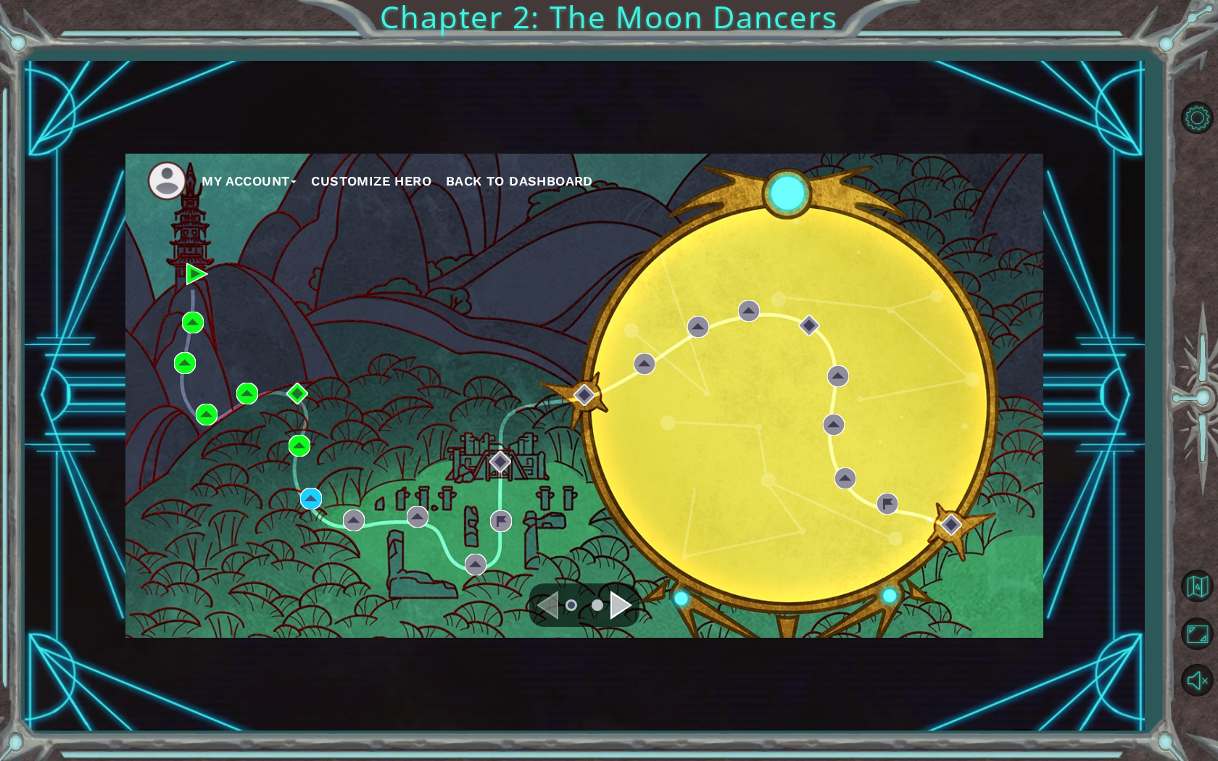
click at [1070, 613] on div "My Account Customize Hero Back to Dashboard Chapter 2: The Moon Dancers" at bounding box center [609, 380] width 1218 height 761
click at [1070, 613] on button "Maximize Browser" at bounding box center [1197, 634] width 42 height 42
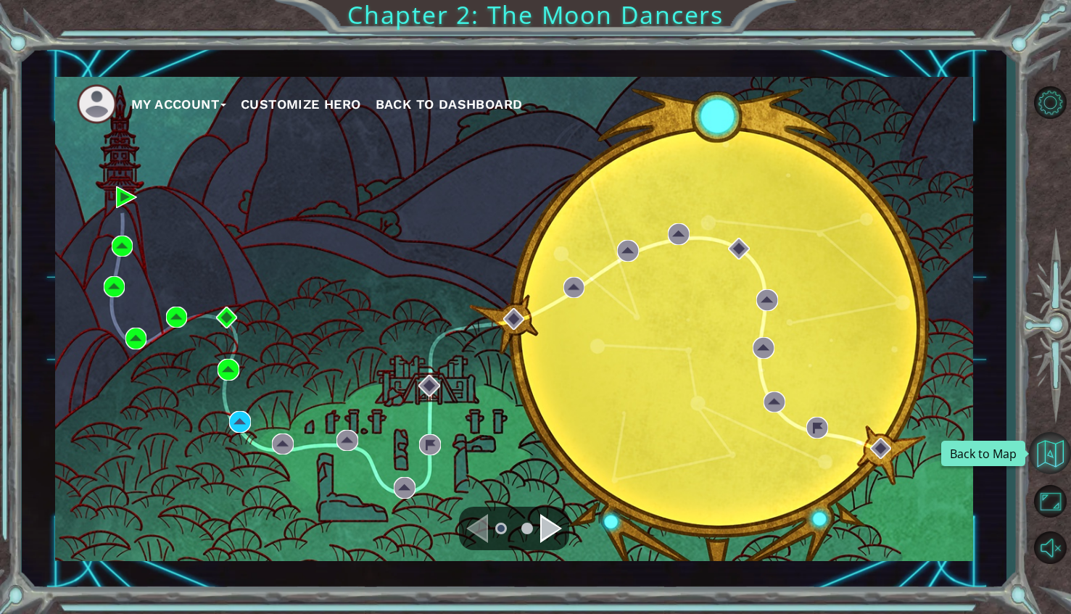
click at [1038, 447] on button "Back to Map" at bounding box center [1050, 453] width 42 height 42
click at [557, 534] on div "Navigate to the next page" at bounding box center [551, 528] width 22 height 29
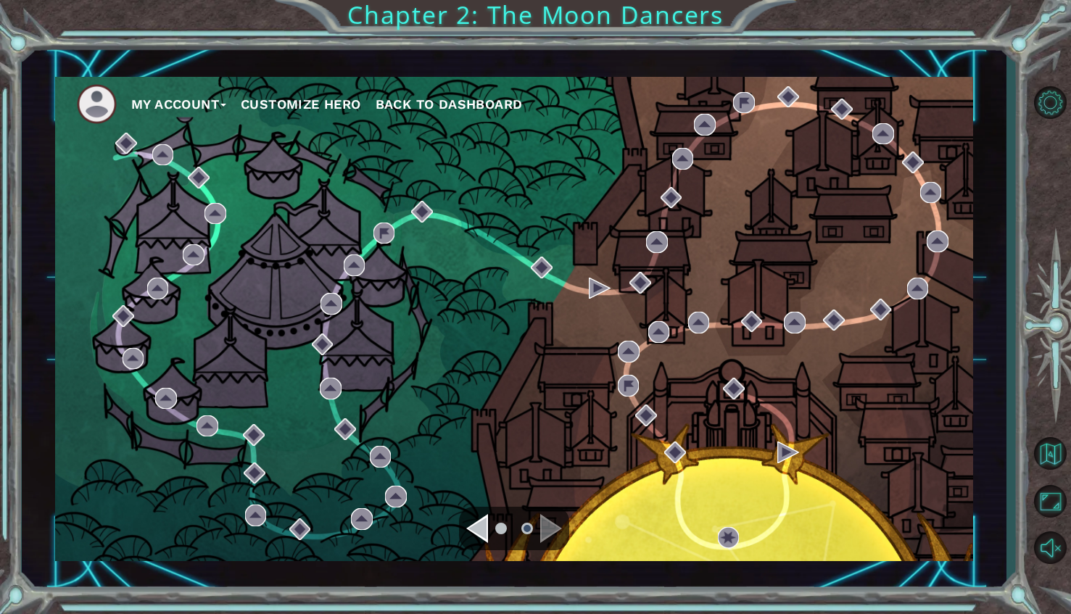
click at [481, 534] on div "Navigate to the previous page" at bounding box center [477, 528] width 22 height 29
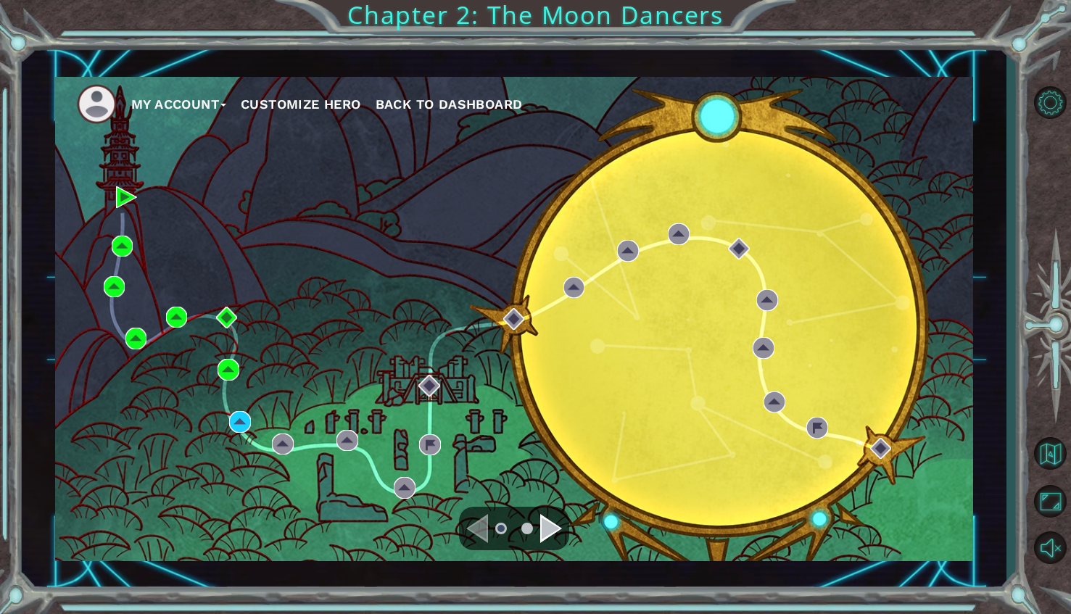
click at [558, 527] on div "Navigate to the next page" at bounding box center [551, 528] width 22 height 29
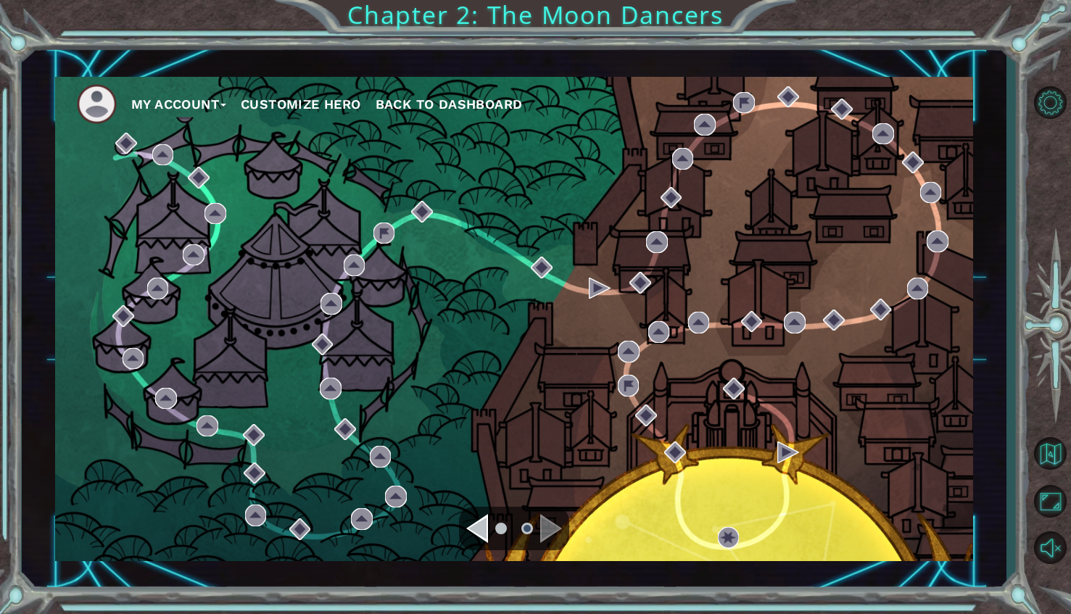
click at [469, 522] on div "Navigate to the previous page" at bounding box center [477, 528] width 22 height 29
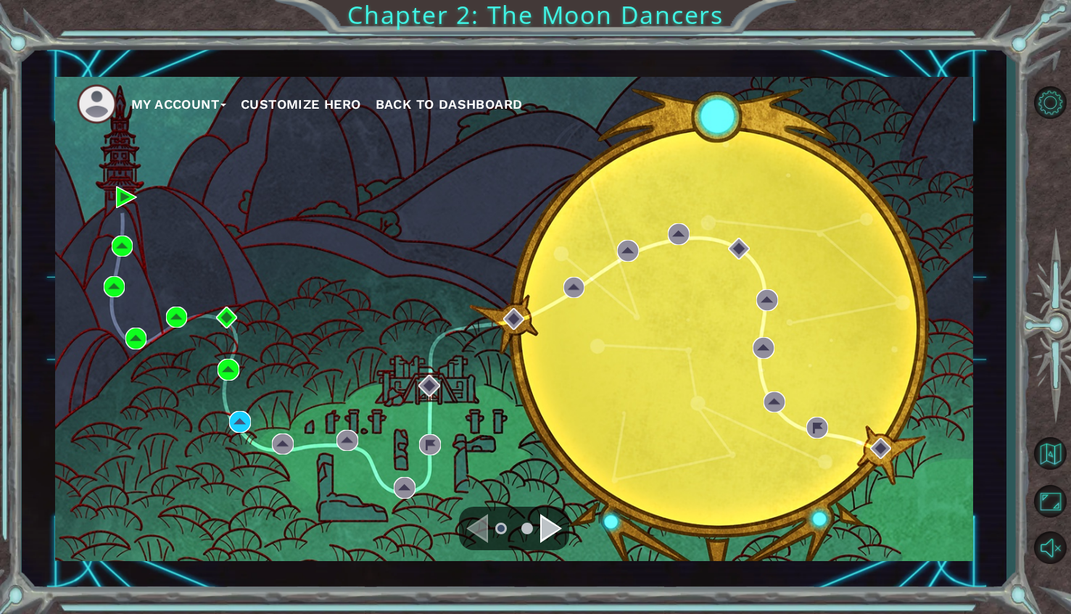
click at [536, 517] on ul at bounding box center [514, 528] width 52 height 29
click at [549, 523] on div "Navigate to the next page" at bounding box center [551, 528] width 22 height 29
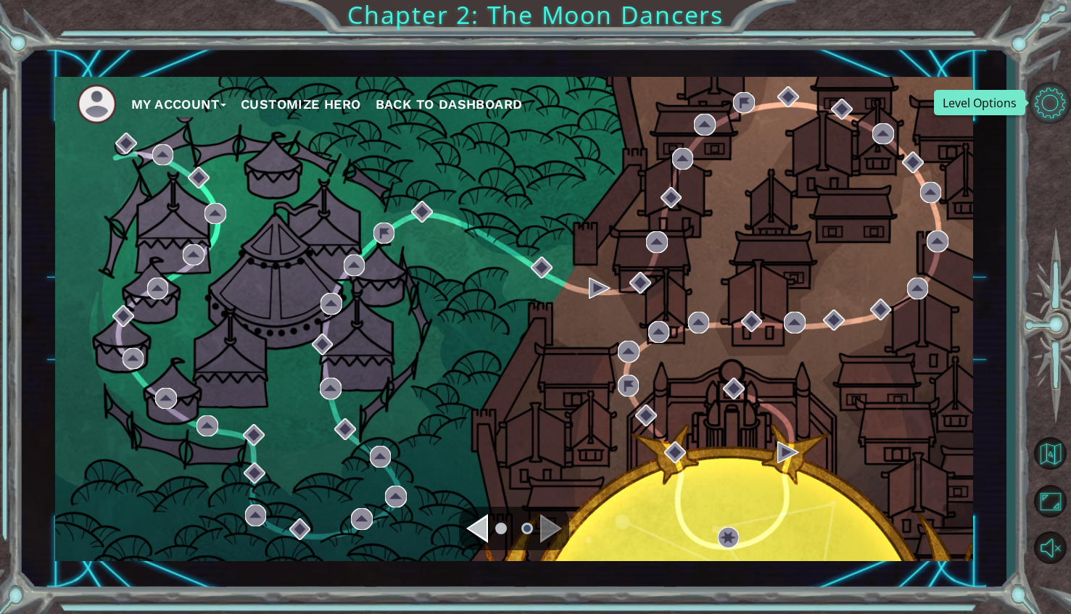
click at [1059, 107] on button "Level Options" at bounding box center [1050, 103] width 42 height 42
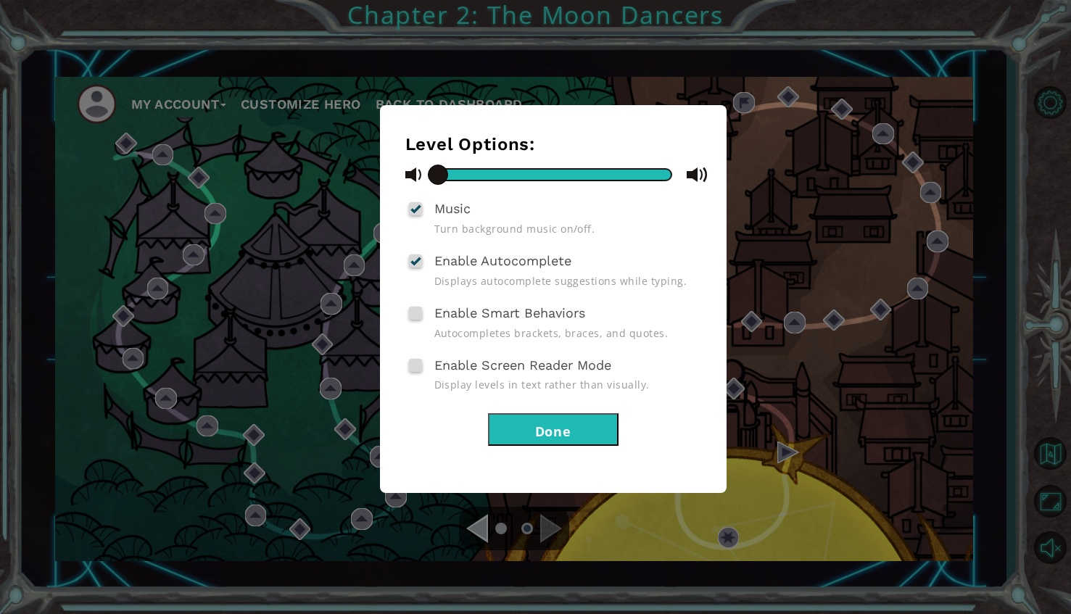
click at [412, 215] on div "Music Turn background music on/off." at bounding box center [553, 217] width 296 height 38
click at [415, 211] on div at bounding box center [415, 209] width 10 height 12
click at [0, 0] on input "Music" at bounding box center [0, 0] width 0 height 0
click at [544, 448] on div "Level Options: Music Turn background music on/off. Enable Autocomplete Displays…" at bounding box center [553, 299] width 347 height 388
click at [534, 429] on button "Done" at bounding box center [553, 429] width 131 height 33
